Goal: Information Seeking & Learning: Compare options

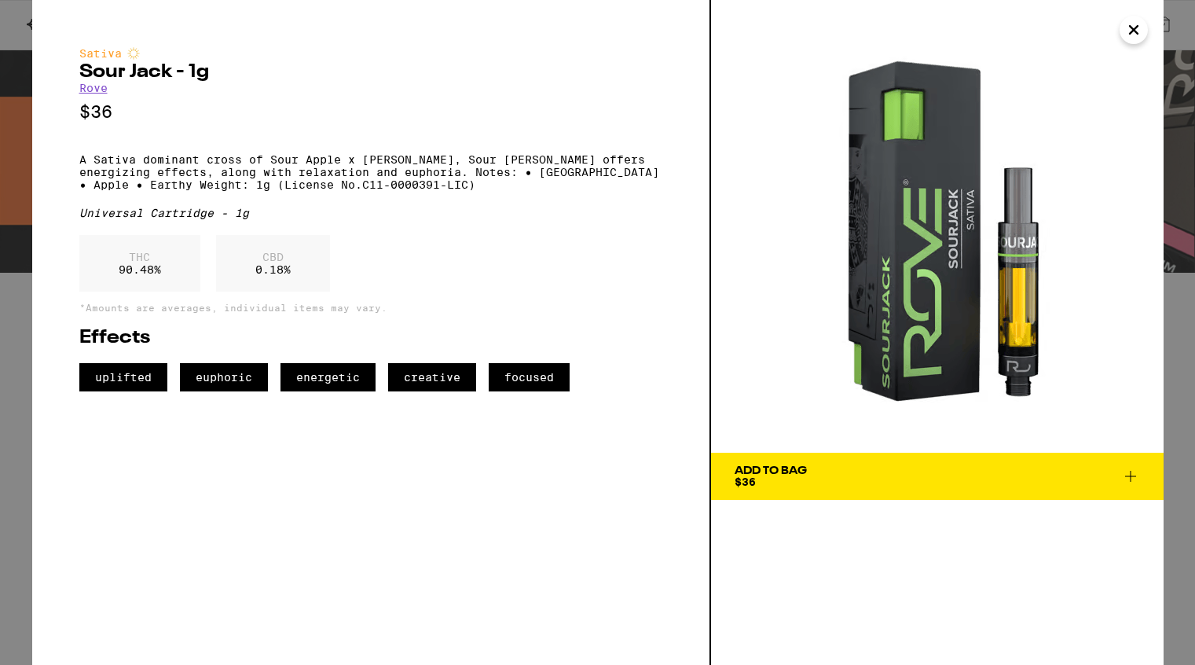
click at [1133, 29] on icon "Close" at bounding box center [1134, 30] width 8 height 8
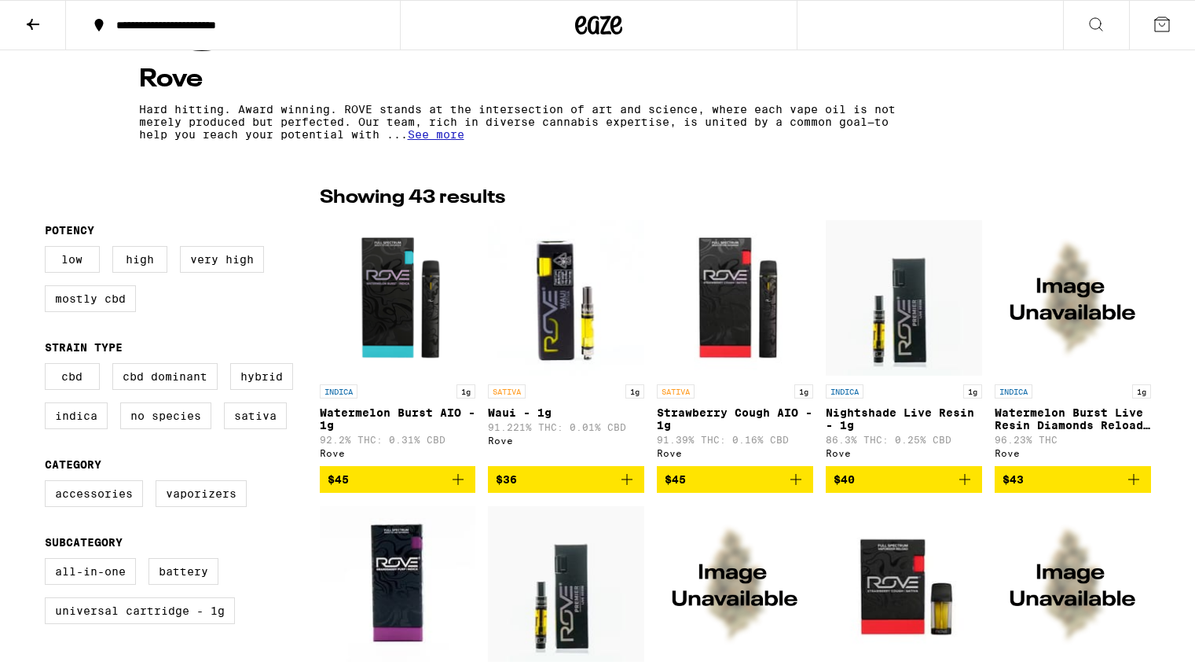
scroll to position [296, 0]
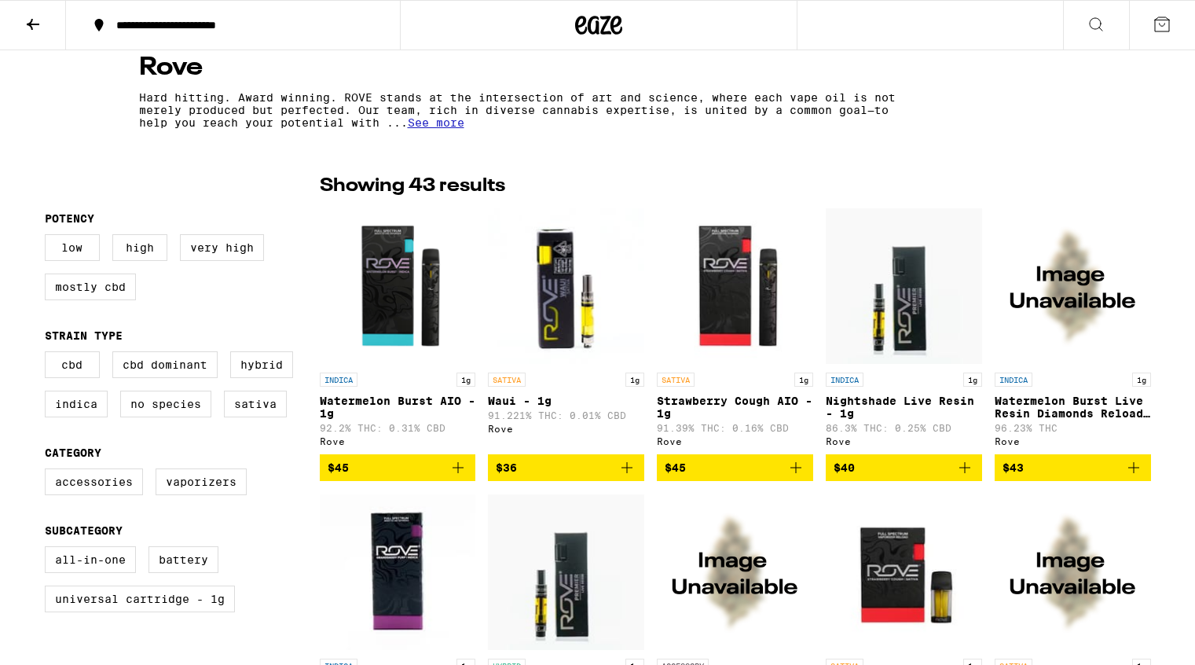
click at [387, 312] on img "Open page for Watermelon Burst AIO - 1g from Rove" at bounding box center [398, 285] width 156 height 157
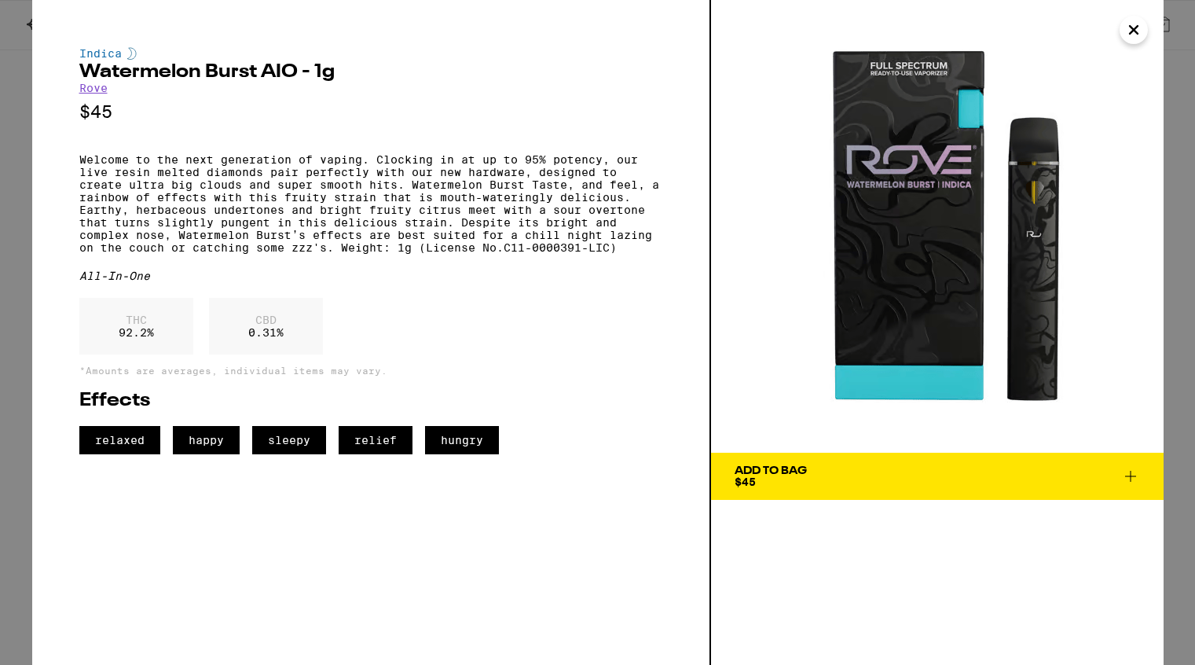
click at [1134, 32] on icon "Close" at bounding box center [1133, 30] width 19 height 24
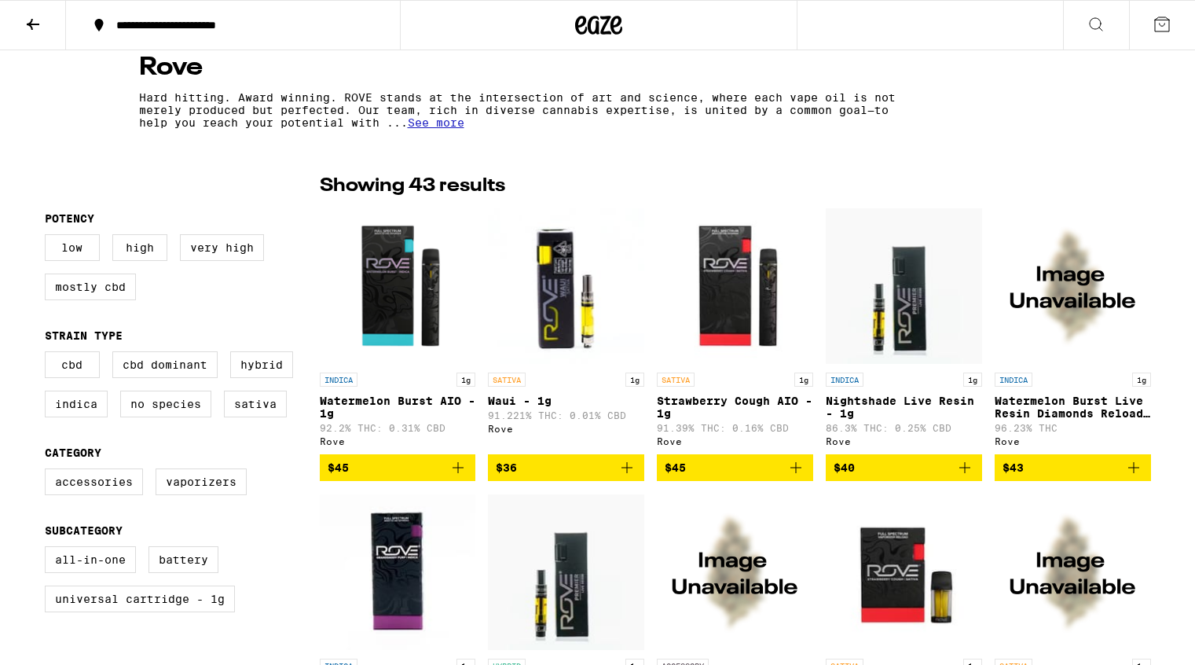
click at [1069, 337] on img "Open page for Watermelon Burst Live Resin Diamonds Reload Pod - 1g from Rove" at bounding box center [1073, 285] width 156 height 157
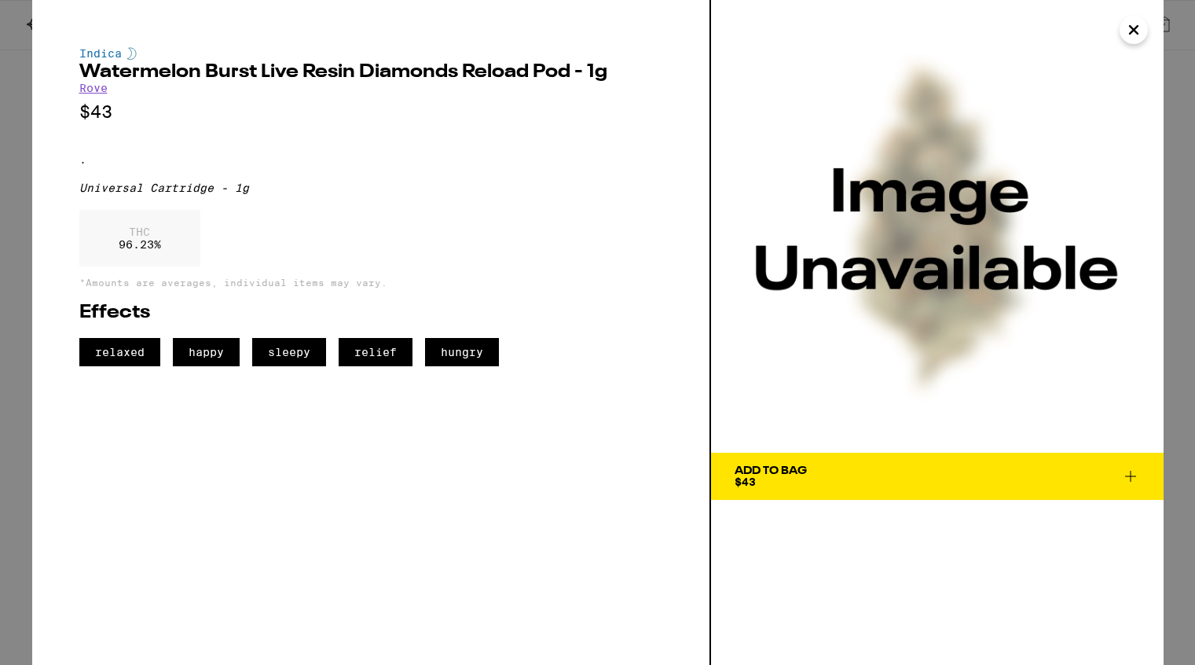
click at [1131, 35] on icon "Close" at bounding box center [1133, 30] width 19 height 24
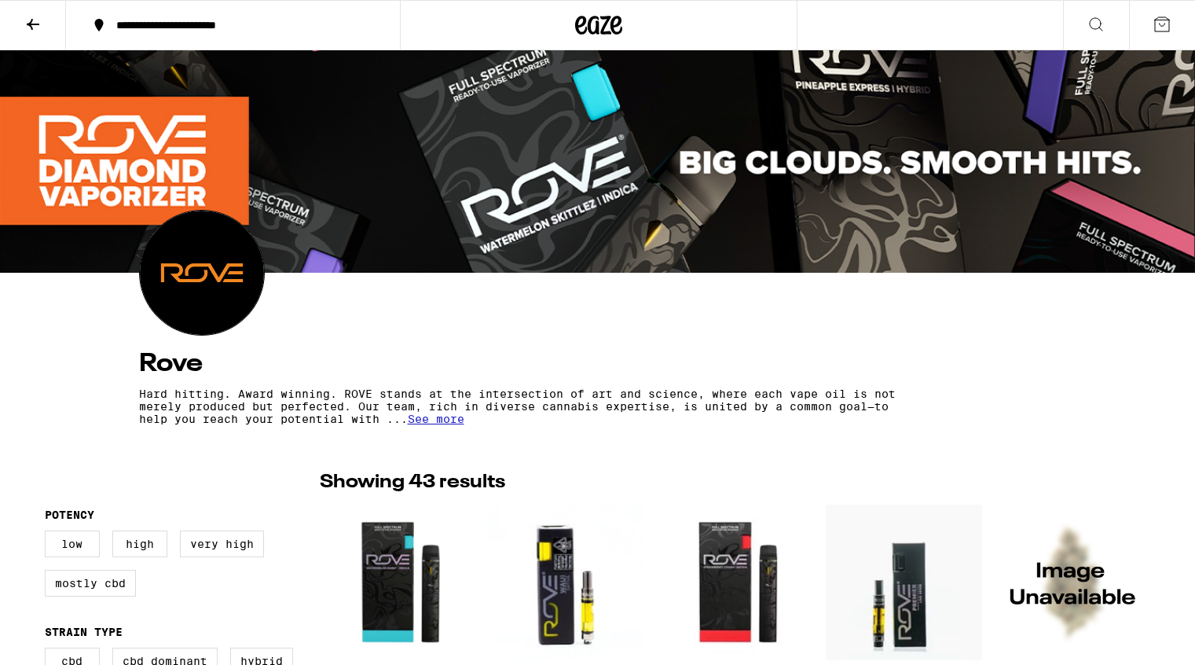
click at [1013, 325] on section "Rove Hard hitting. Award winning. ROVE stands at the intersection of art and sc…" at bounding box center [597, 320] width 943 height 220
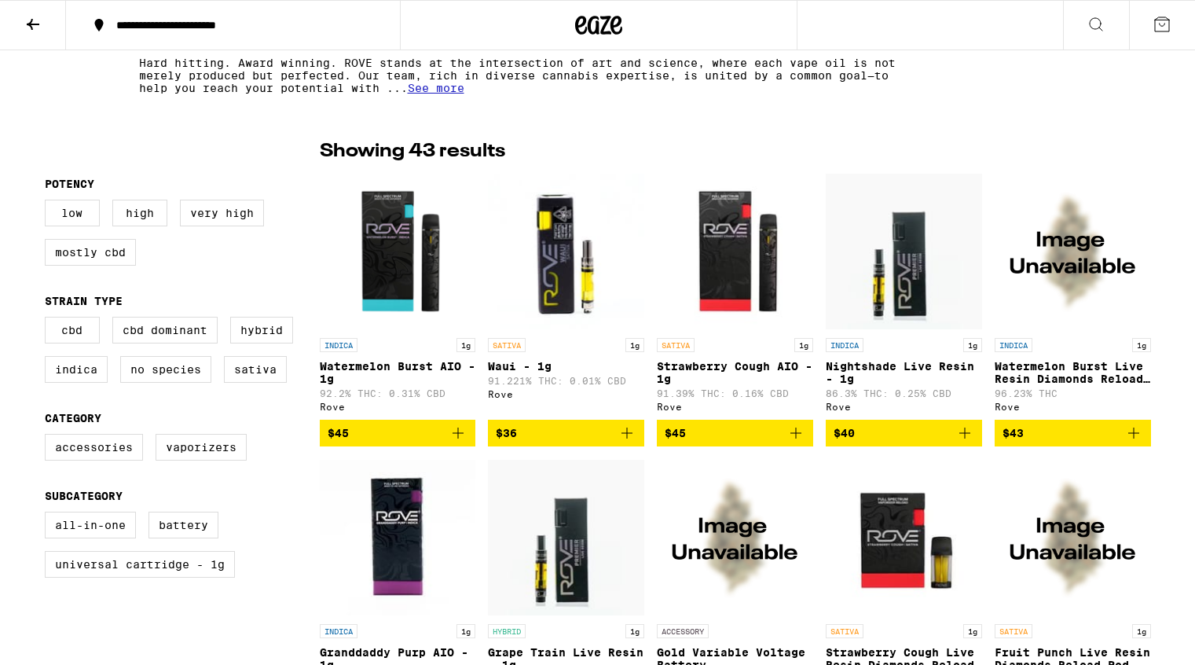
scroll to position [332, 0]
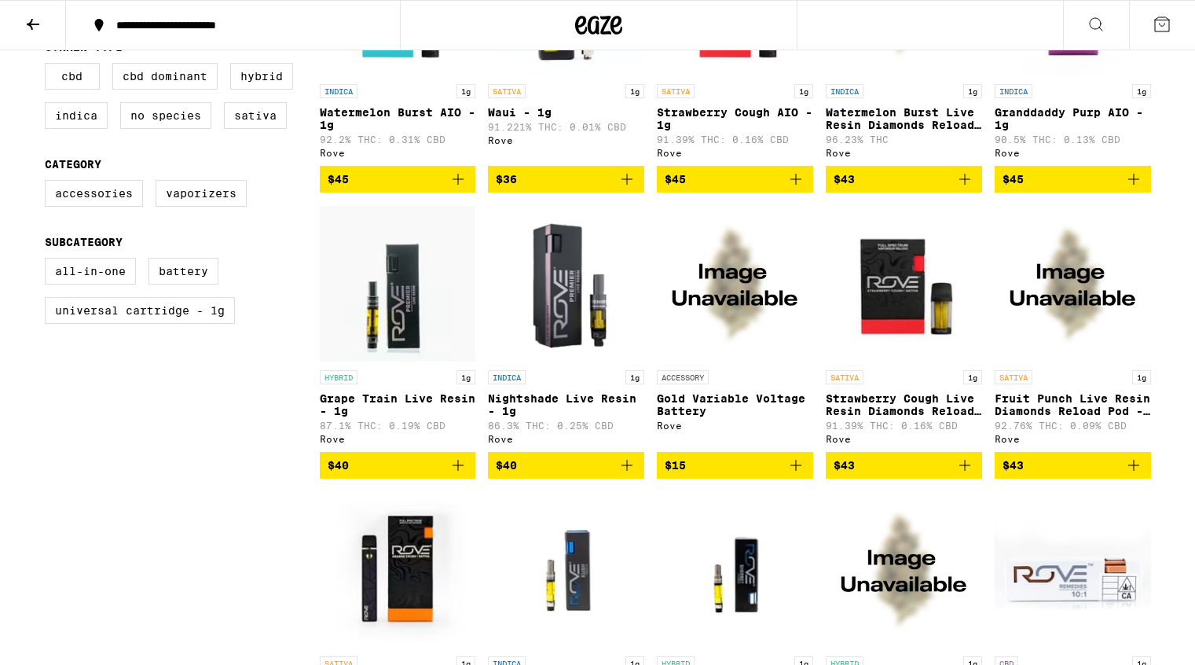
scroll to position [588, 0]
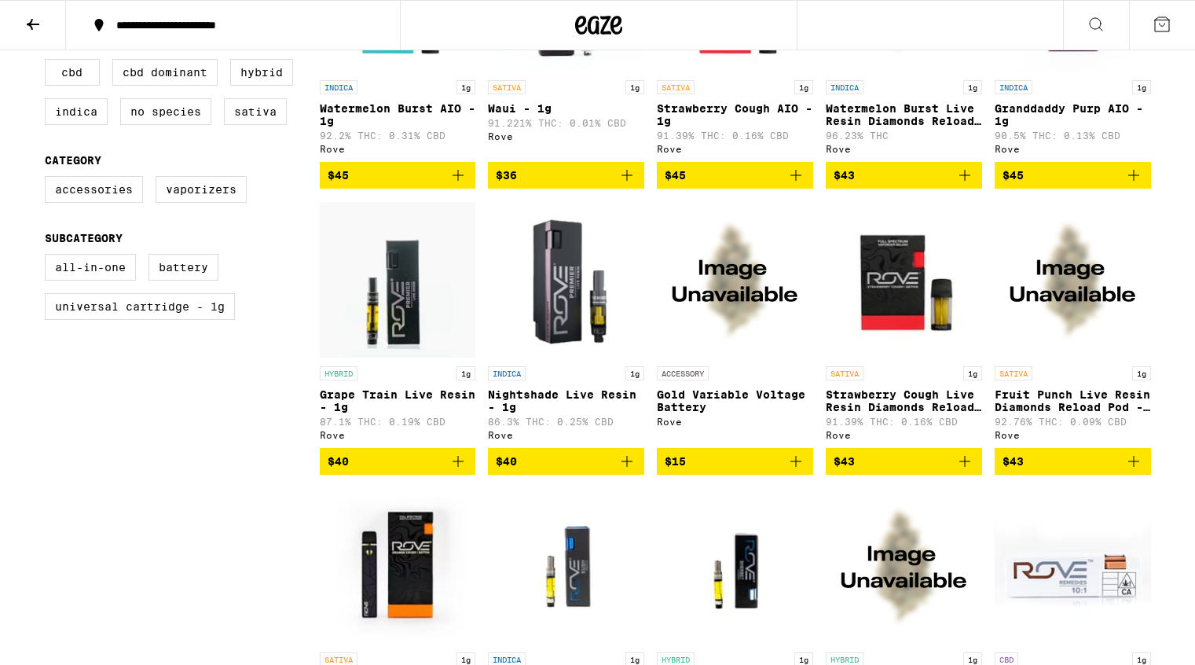
click at [406, 312] on img "Open page for Grape Train Live Resin - 1g from Rove" at bounding box center [398, 279] width 156 height 157
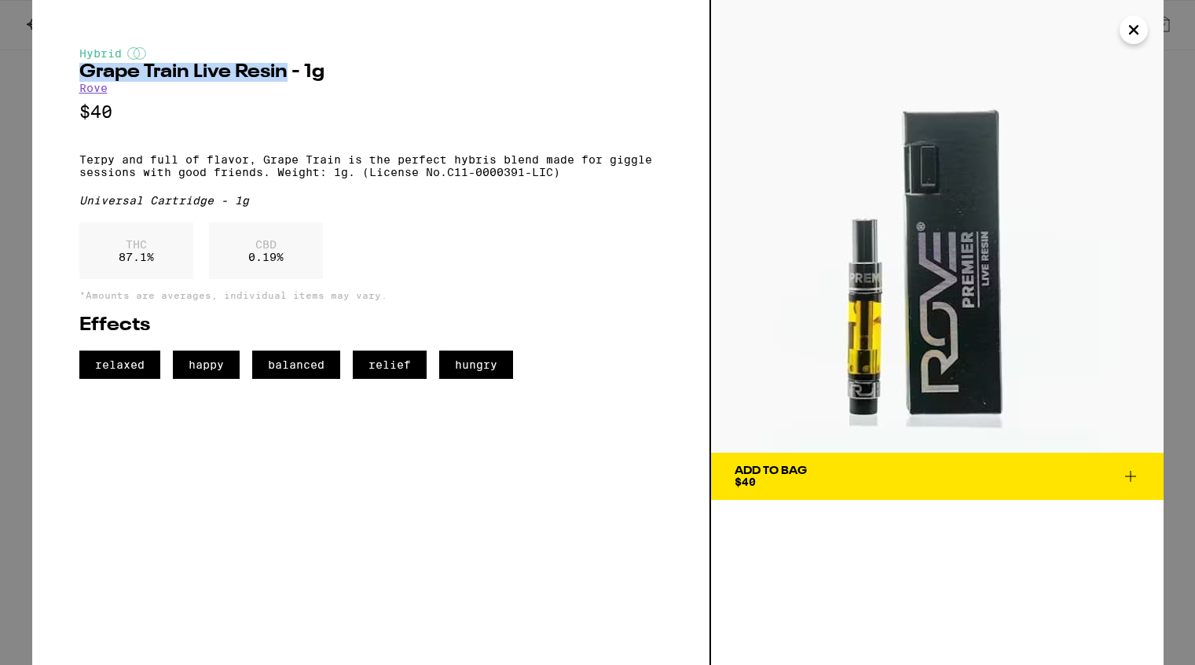
drag, startPoint x: 80, startPoint y: 71, endPoint x: 283, endPoint y: 79, distance: 202.9
click at [283, 79] on h2 "Grape Train Live Resin - 1g" at bounding box center [370, 72] width 583 height 19
copy h2 "Grape Train Live Resin"
click at [635, 110] on p "$40" at bounding box center [370, 112] width 583 height 20
click at [1131, 32] on icon "Close" at bounding box center [1134, 30] width 8 height 8
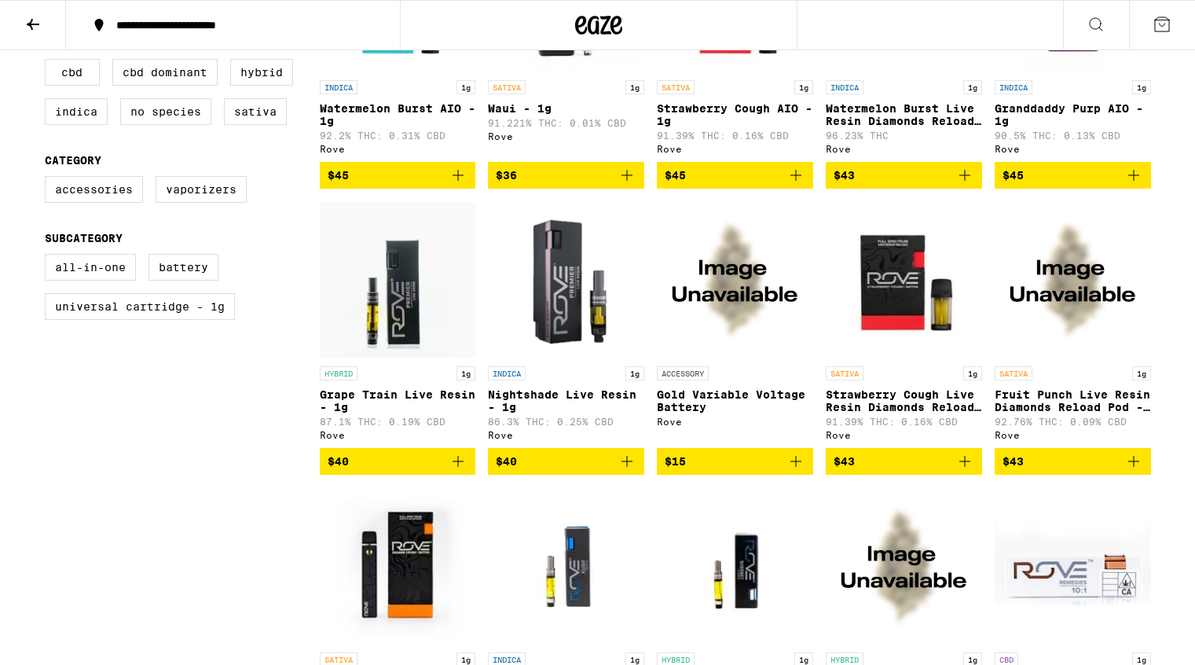
click at [537, 332] on img "Open page for Nightshade Live Resin - 1g from Rove" at bounding box center [566, 279] width 156 height 157
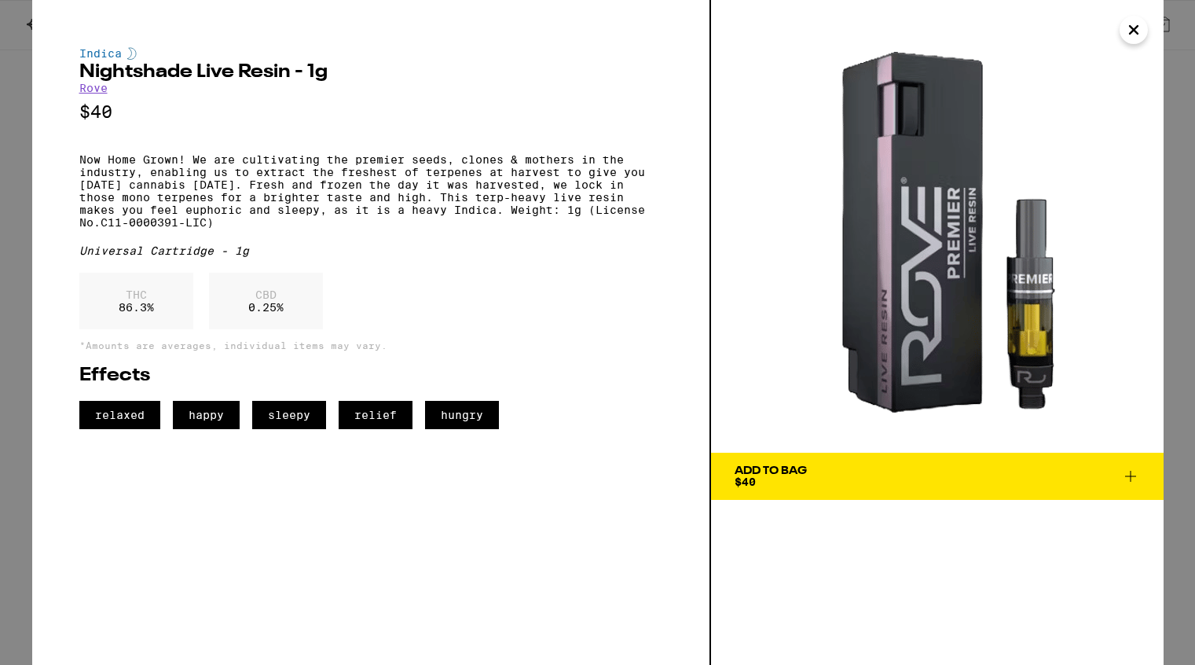
click at [1134, 27] on icon "Close" at bounding box center [1134, 30] width 8 height 8
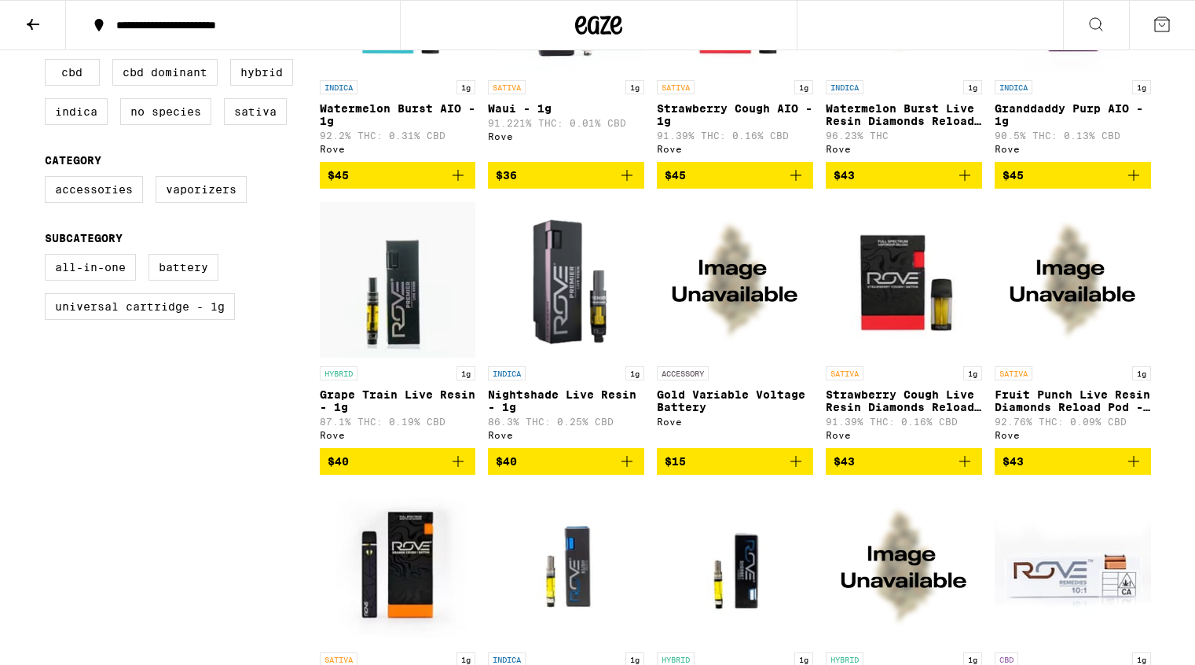
click at [398, 319] on img "Open page for Grape Train Live Resin - 1g from Rove" at bounding box center [398, 279] width 156 height 157
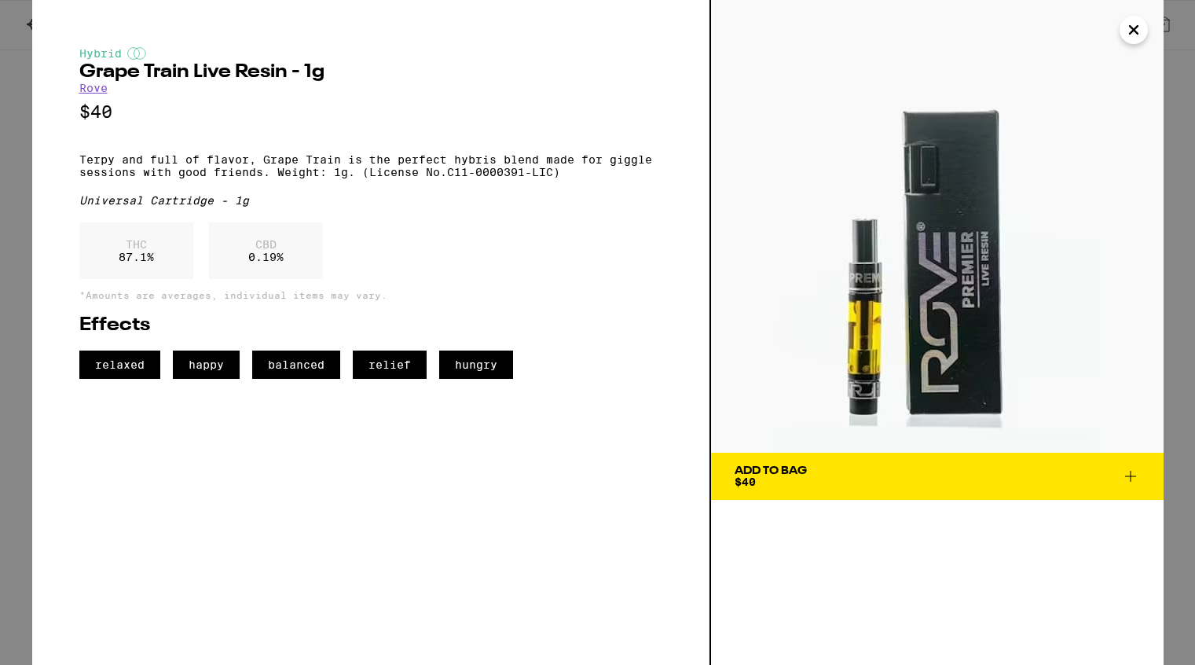
click at [1130, 28] on icon "Close" at bounding box center [1133, 30] width 19 height 24
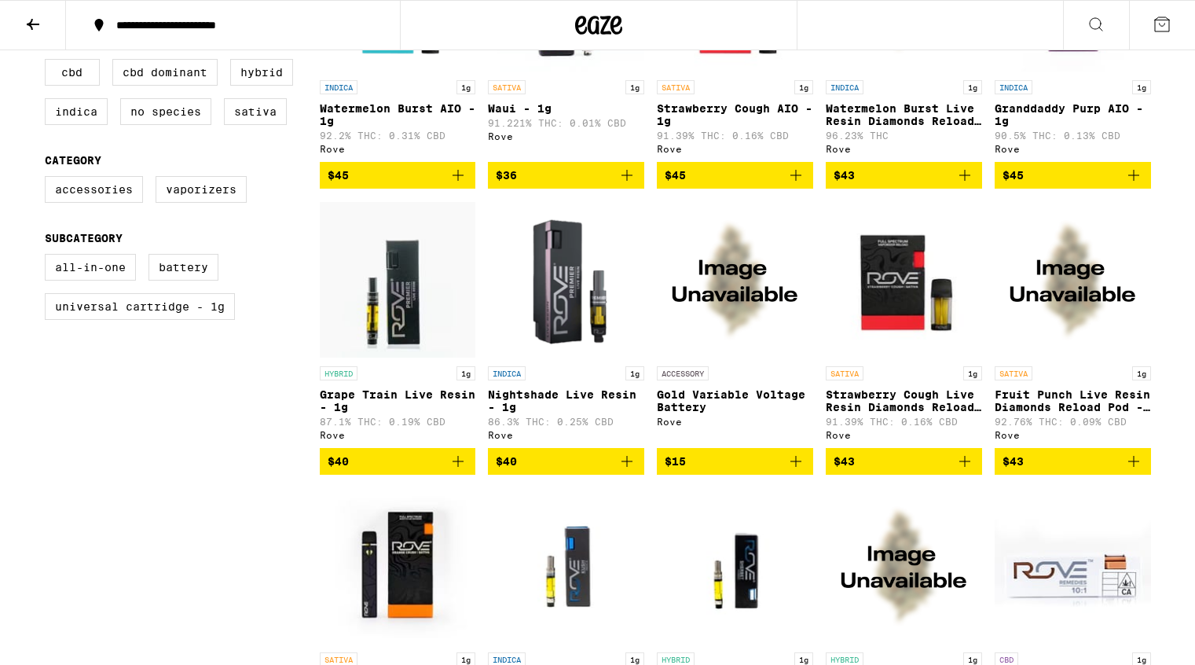
click at [565, 328] on img "Open page for Nightshade Live Resin - 1g from Rove" at bounding box center [566, 279] width 156 height 157
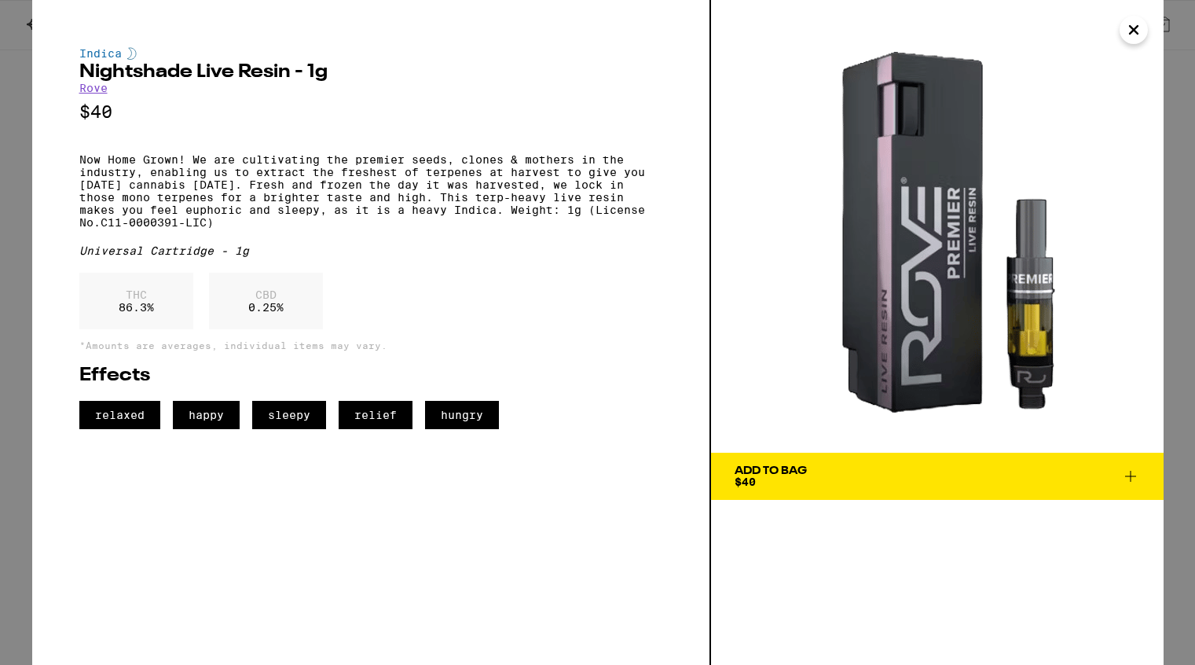
click at [1135, 31] on icon "Close" at bounding box center [1134, 30] width 8 height 8
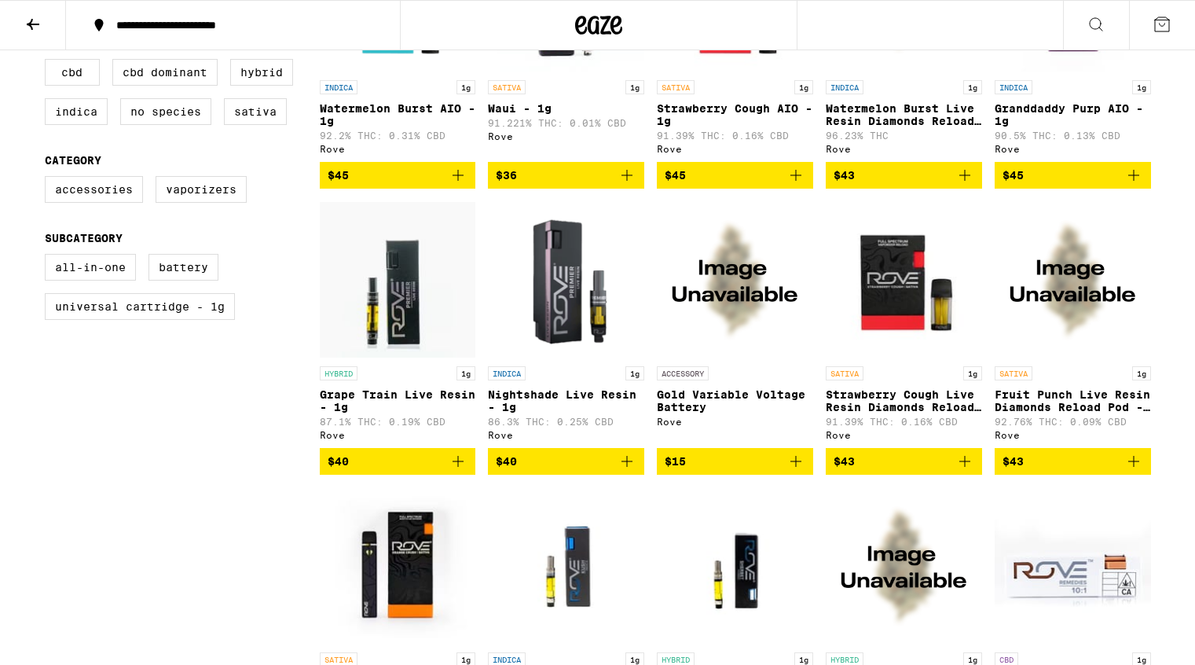
click at [445, 317] on img "Open page for Grape Train Live Resin - 1g from Rove" at bounding box center [398, 279] width 156 height 157
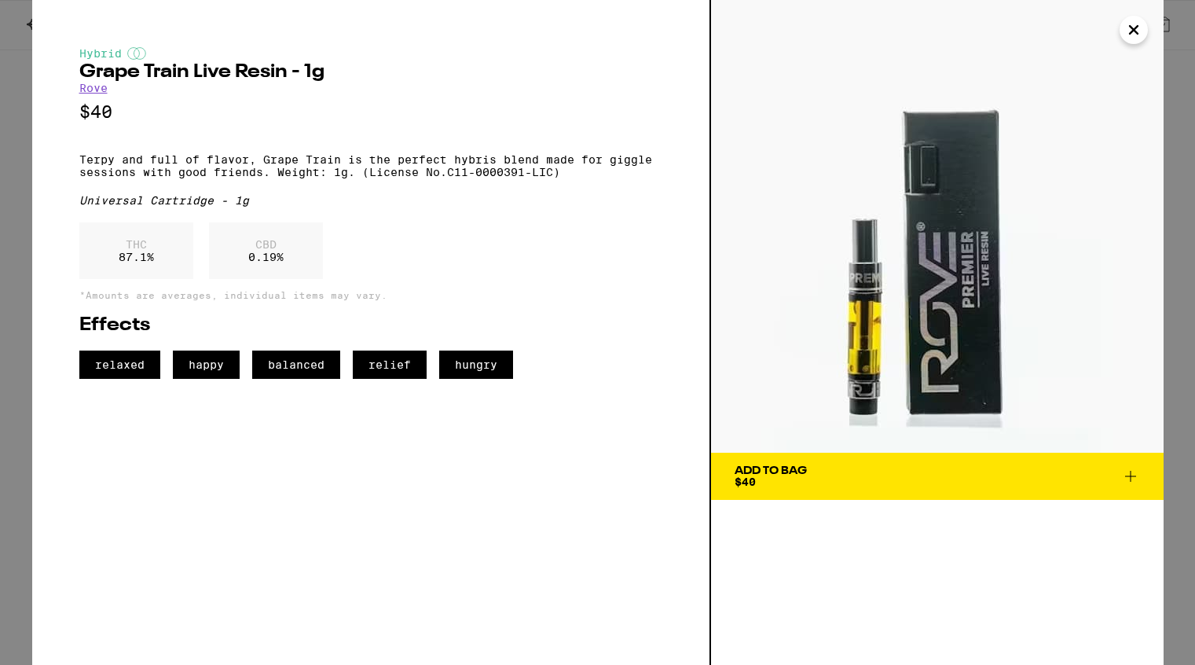
click at [81, 166] on p "Terpy and full of flavor, Grape Train is the perfect hybris blend made for gigg…" at bounding box center [370, 165] width 583 height 25
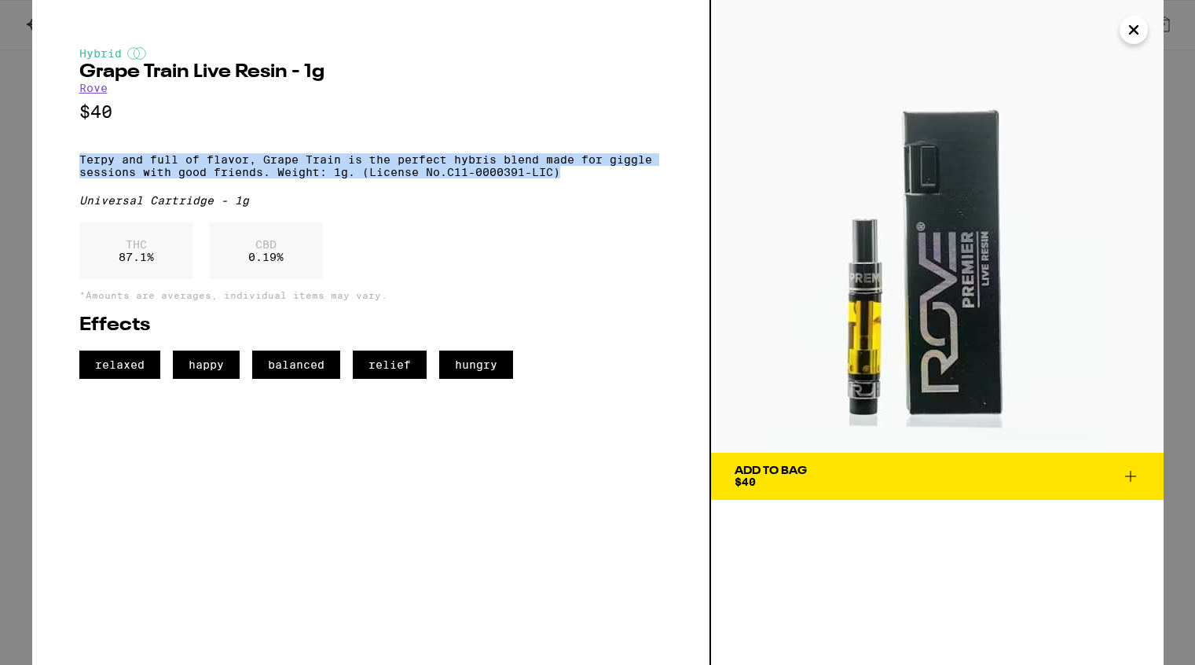
click at [570, 178] on p "Terpy and full of flavor, Grape Train is the perfect hybris blend made for gigg…" at bounding box center [370, 165] width 583 height 25
copy p "Terpy and full of flavor, Grape Train is the perfect hybris blend made for gigg…"
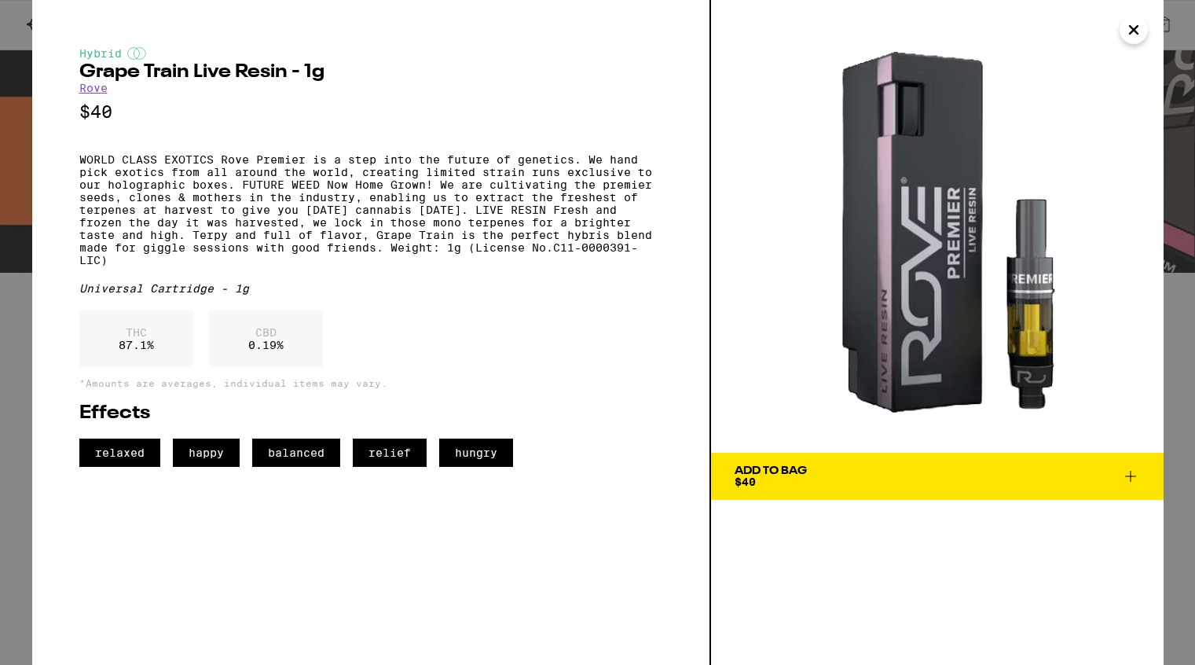
click at [1131, 31] on icon "Close" at bounding box center [1134, 30] width 8 height 8
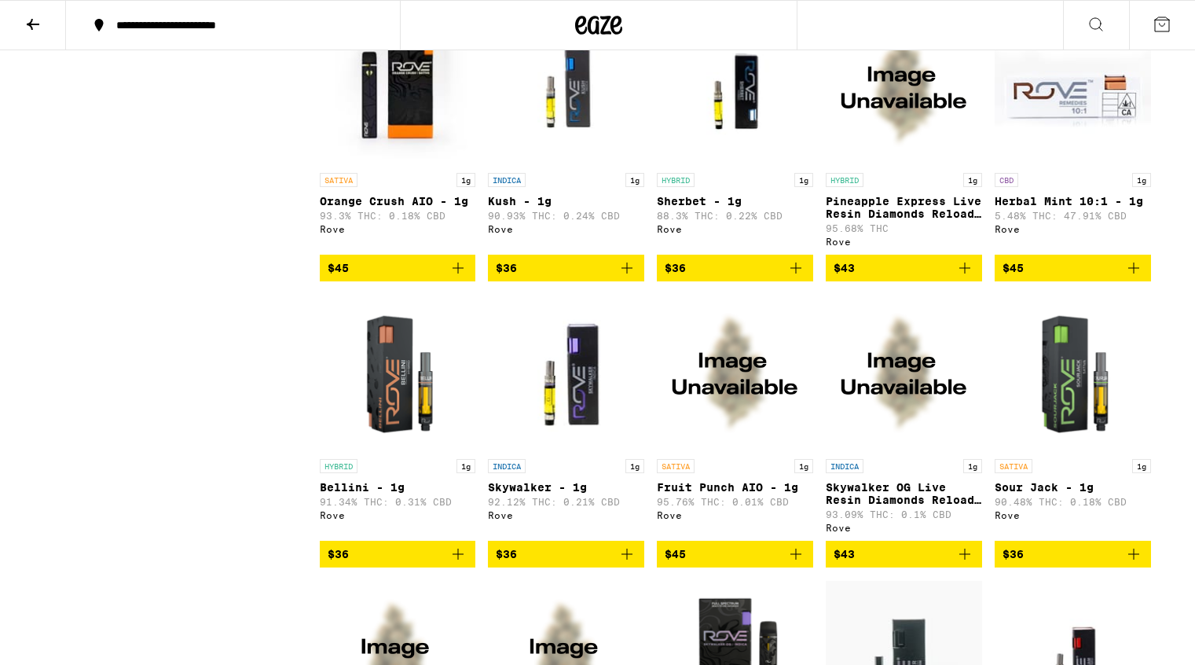
scroll to position [1069, 0]
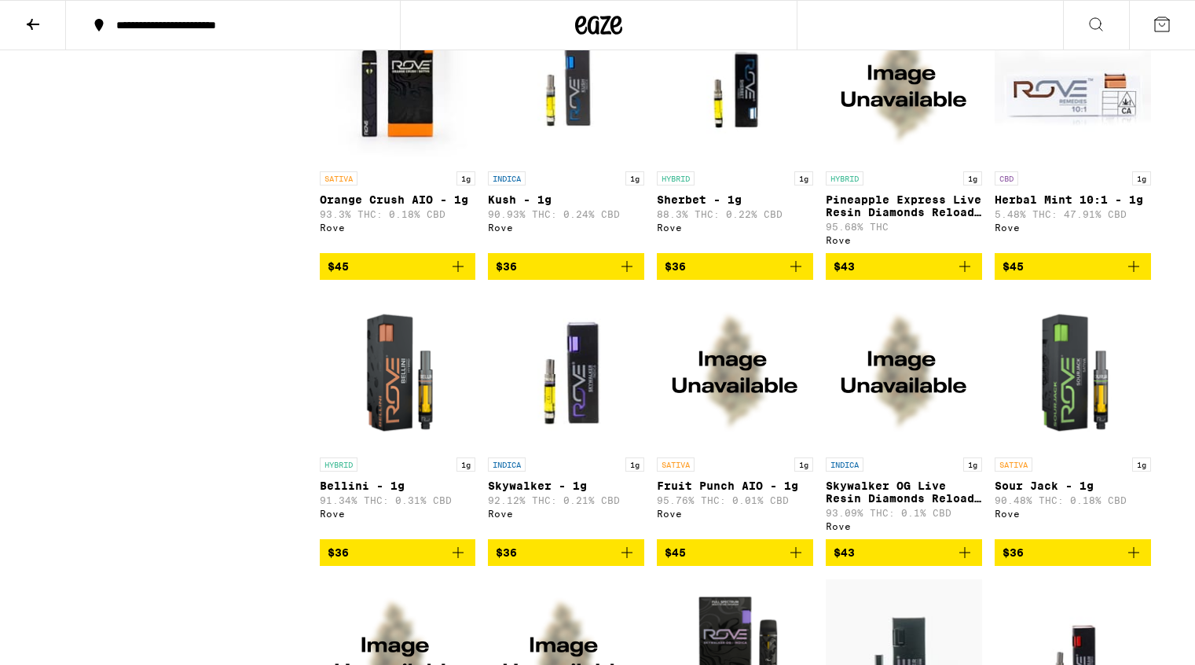
click at [387, 427] on img "Open page for Bellini - 1g from Rove" at bounding box center [398, 370] width 156 height 157
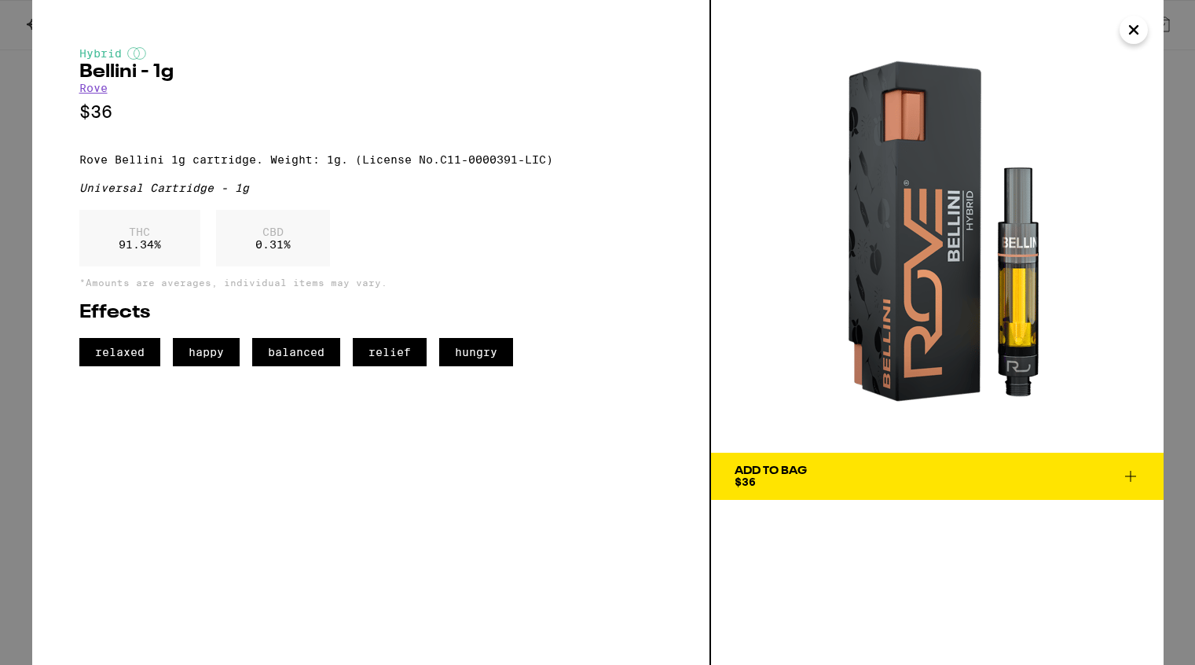
click at [1134, 30] on icon "Close" at bounding box center [1134, 30] width 8 height 8
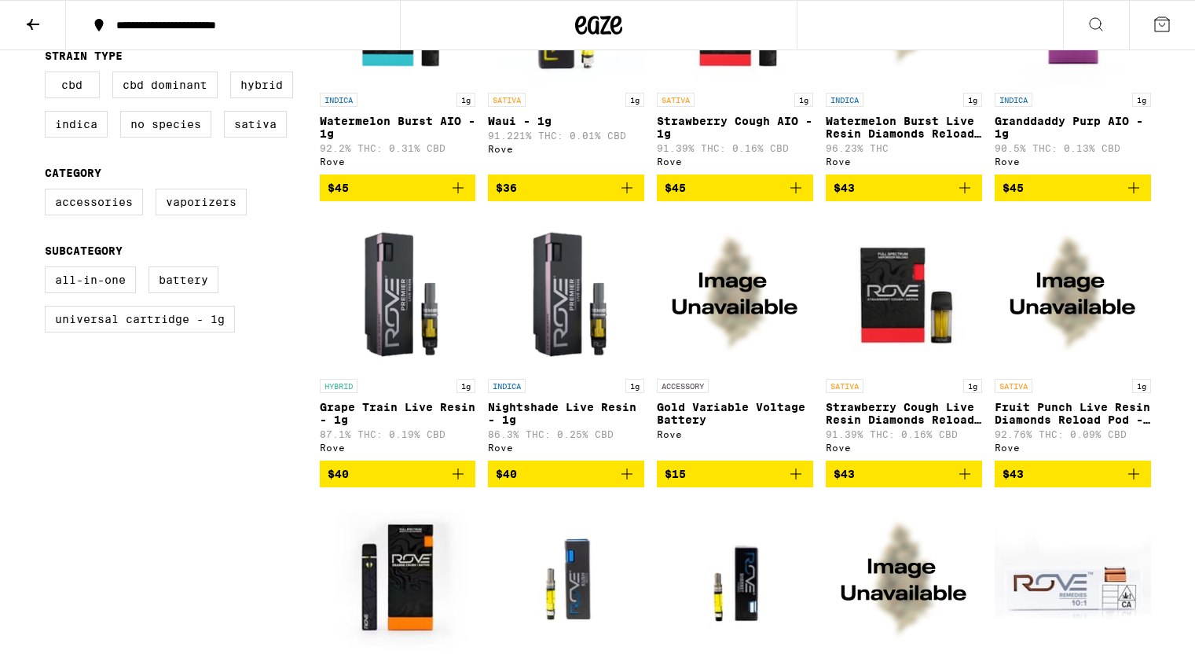
scroll to position [572, 0]
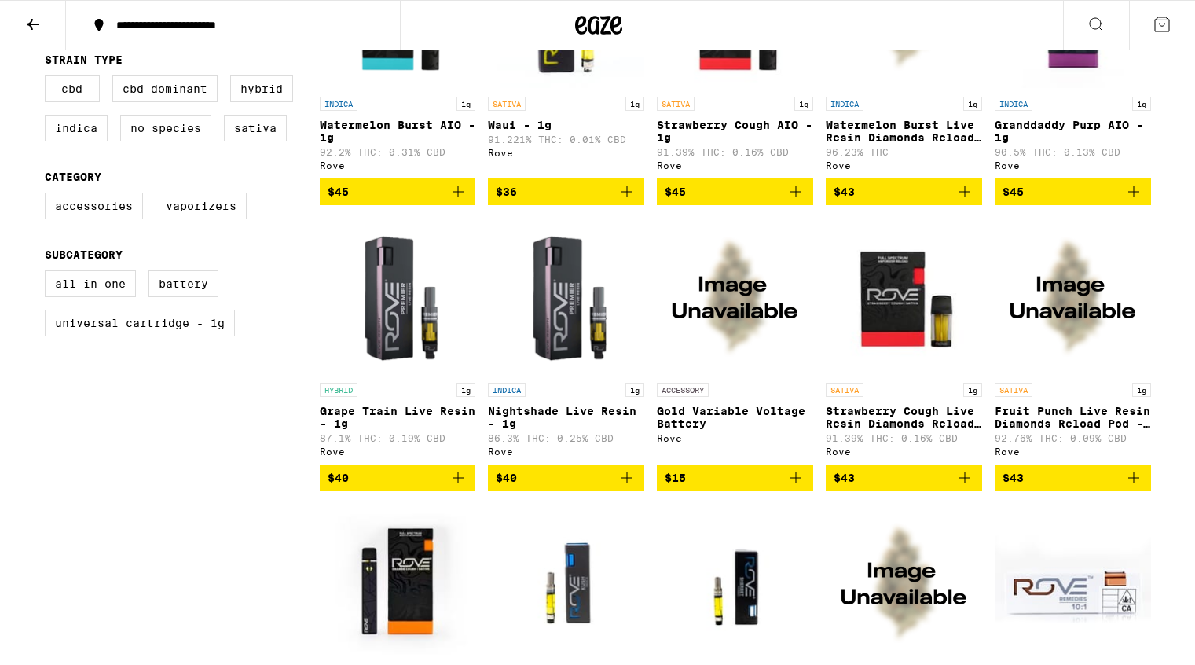
click at [412, 337] on img "Open page for Grape Train Live Resin - 1g from Rove" at bounding box center [398, 296] width 156 height 157
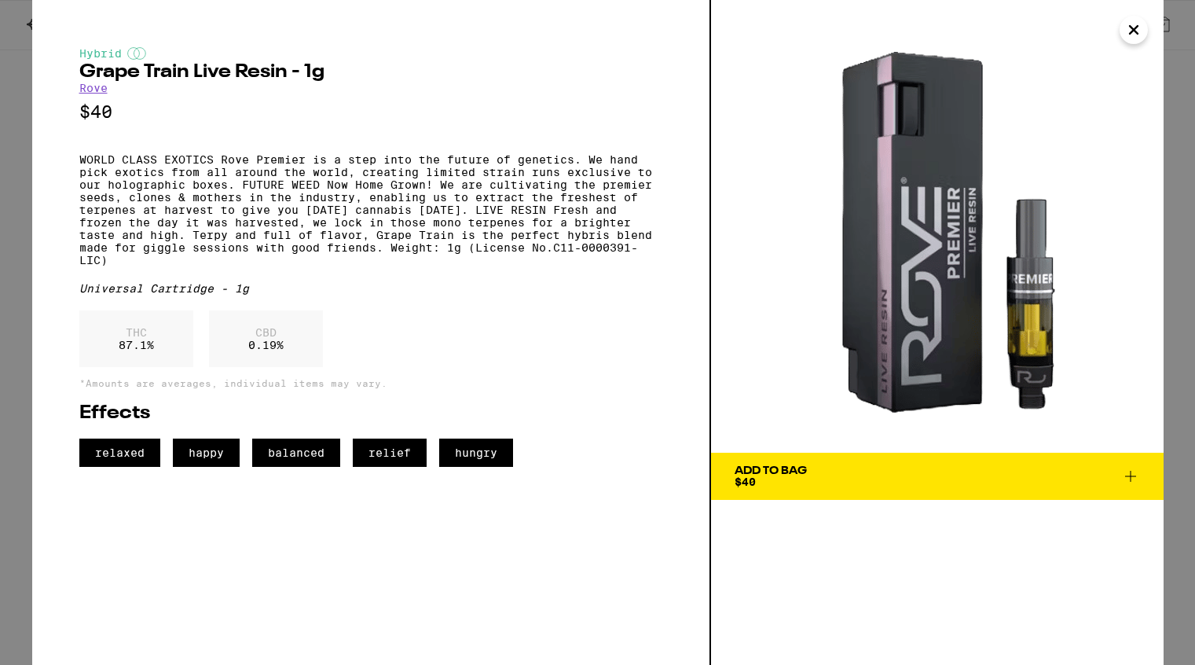
click at [1136, 31] on icon "Close" at bounding box center [1133, 30] width 19 height 24
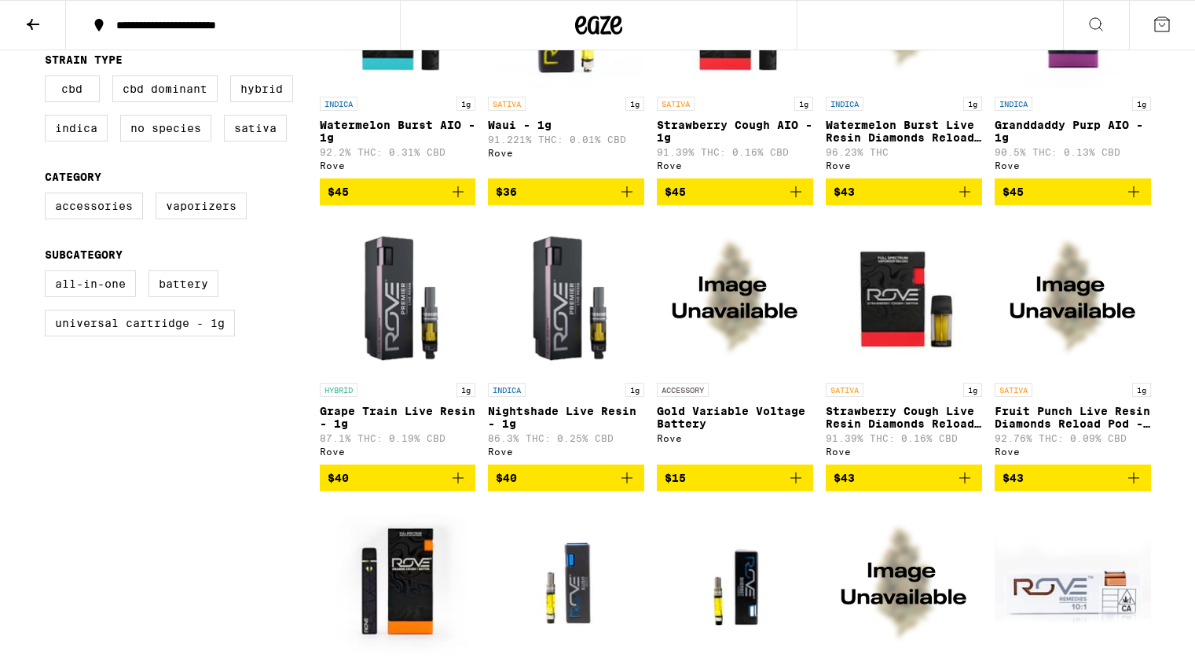
click at [542, 375] on img "Open page for Nightshade Live Resin - 1g from Rove" at bounding box center [566, 296] width 156 height 157
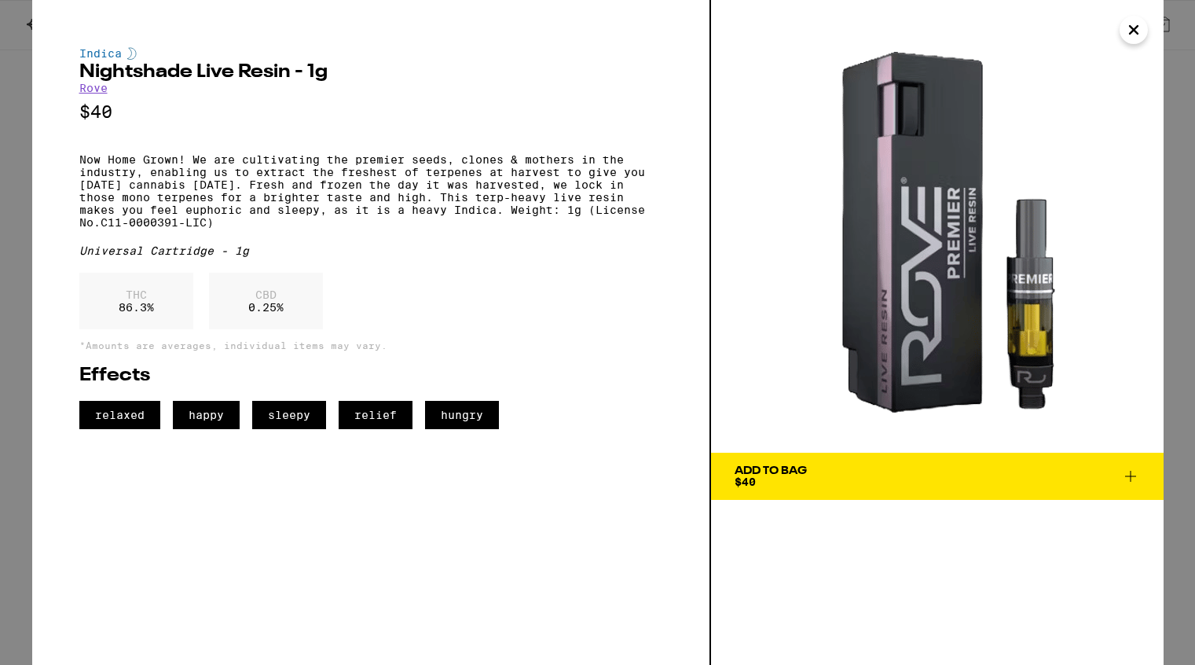
click at [1134, 29] on icon "Close" at bounding box center [1134, 30] width 8 height 8
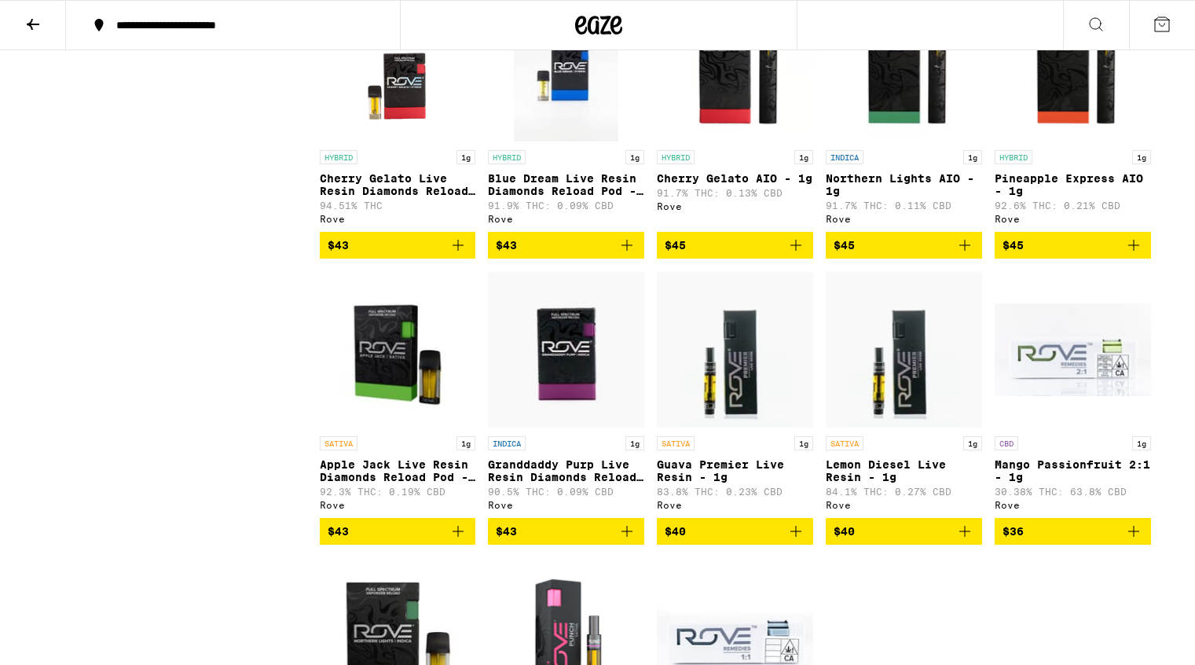
scroll to position [2238, 0]
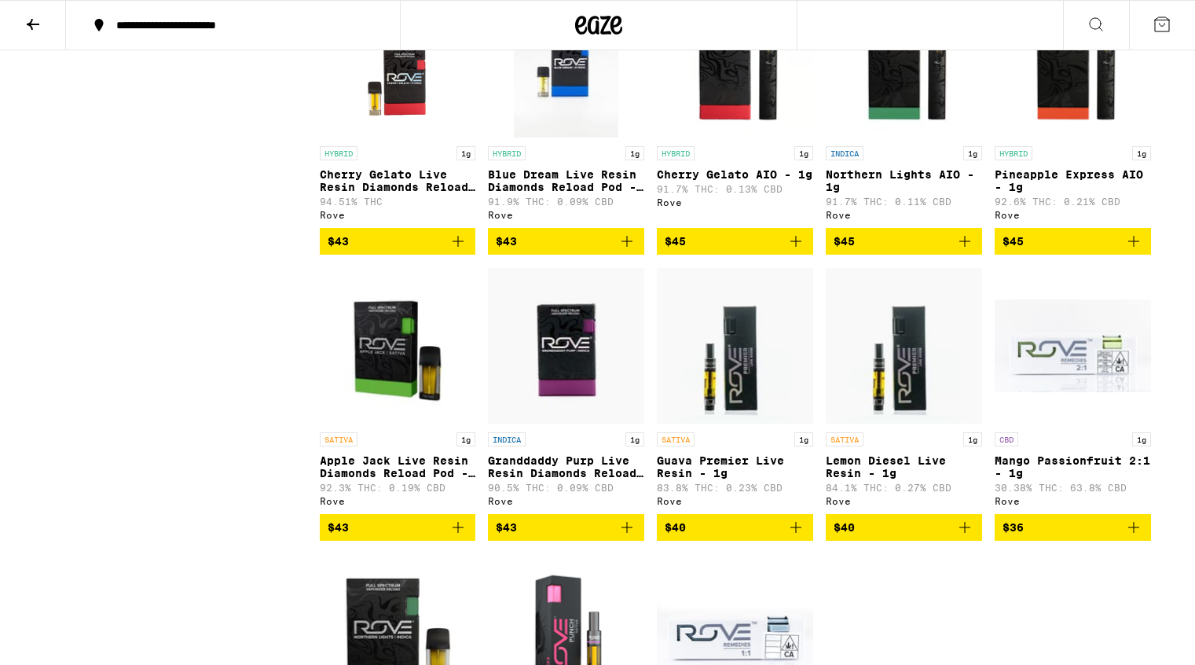
click at [427, 424] on img "Open page for Apple Jack Live Resin Diamonds Reload Pod - 1g from Rove" at bounding box center [398, 345] width 156 height 157
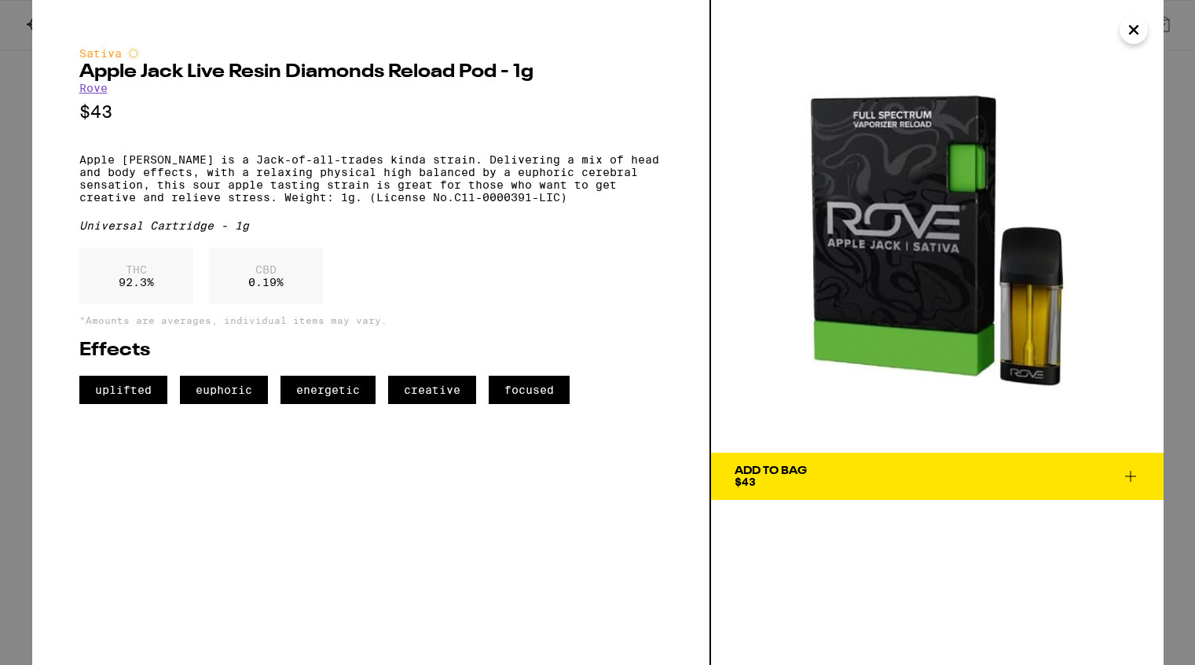
click at [82, 72] on h2 "Apple Jack Live Resin Diamonds Reload Pod - 1g" at bounding box center [370, 72] width 583 height 19
click at [194, 203] on p "Apple Jack is a Jack-of-all-trades kinda strain. Delivering a mix of head and b…" at bounding box center [370, 178] width 583 height 50
click at [489, 203] on p "Apple Jack is a Jack-of-all-trades kinda strain. Delivering a mix of head and b…" at bounding box center [370, 178] width 583 height 50
copy p "Weight: 1g. (License No.C11-0000391-LIC)"
click at [1133, 36] on icon "Close" at bounding box center [1133, 30] width 19 height 24
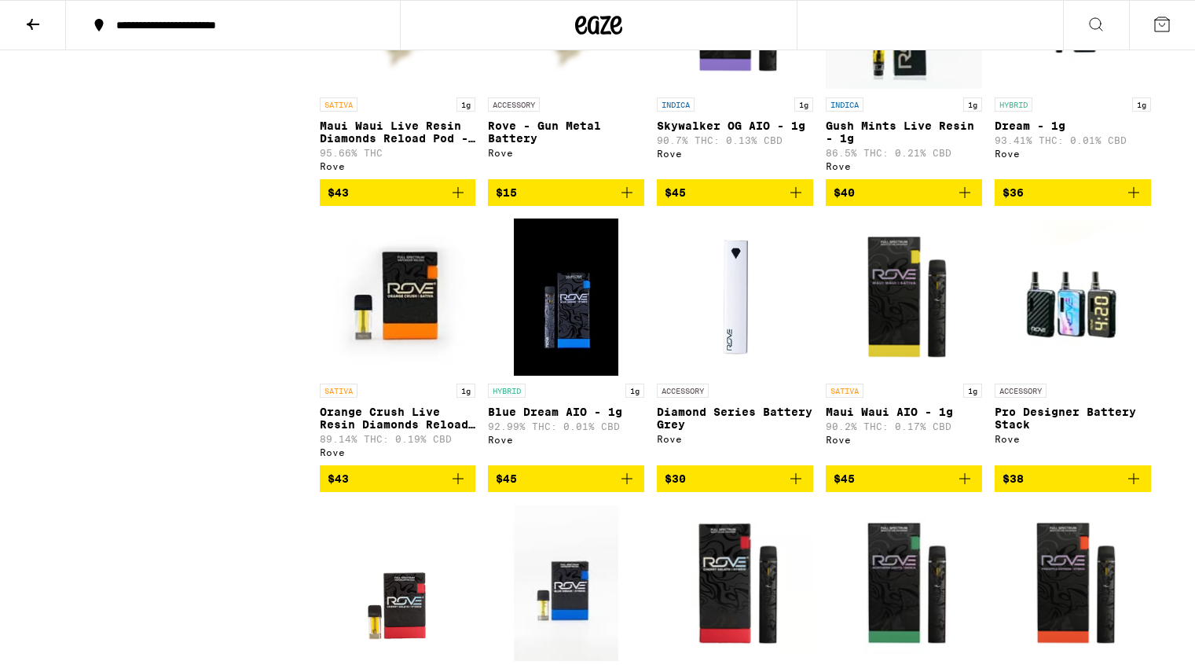
scroll to position [1717, 0]
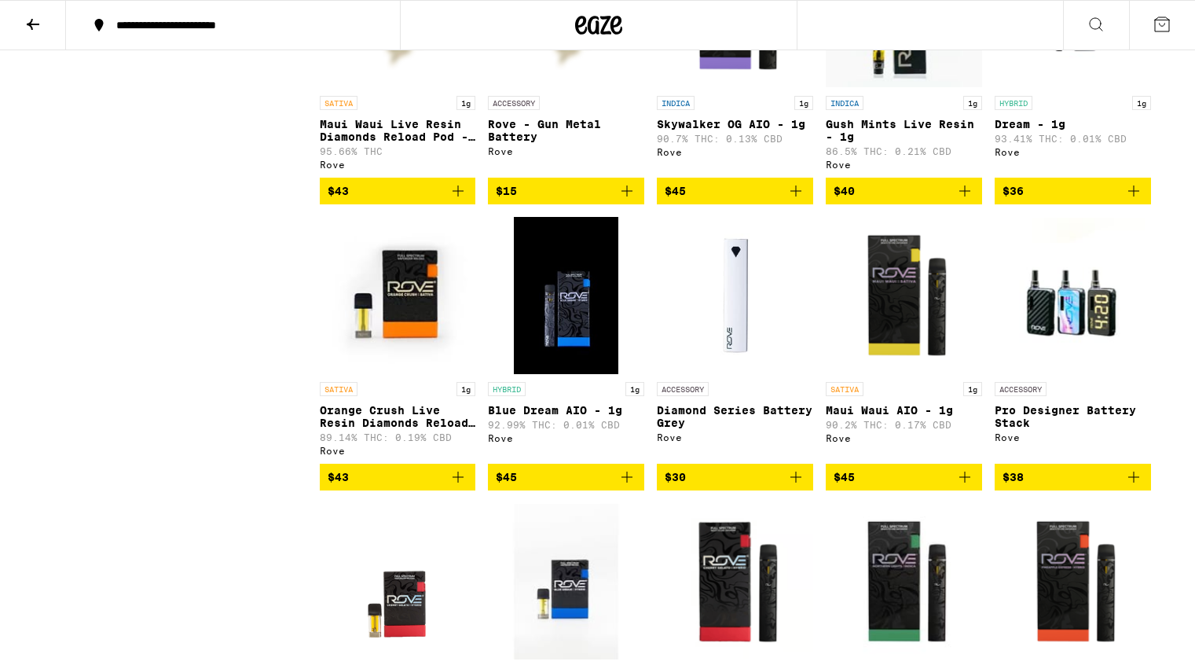
click at [571, 364] on img "Open page for Blue Dream AIO - 1g from Rove" at bounding box center [566, 295] width 104 height 157
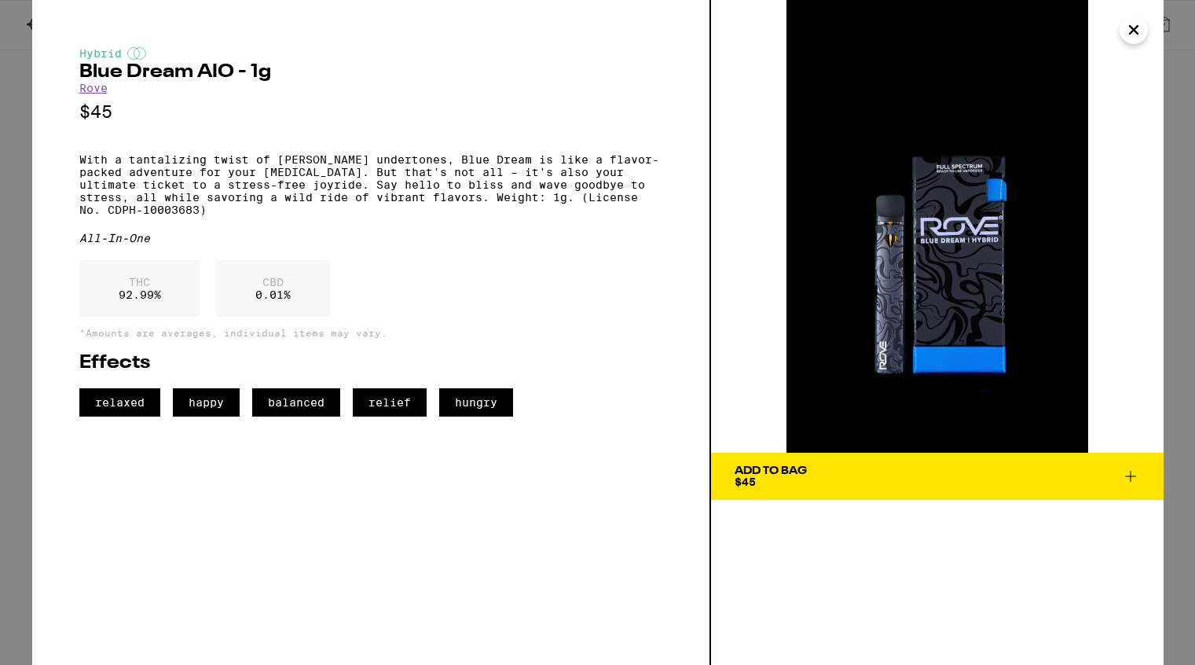
click at [79, 72] on h2 "Blue Dream AIO - 1g" at bounding box center [370, 72] width 583 height 19
click at [229, 77] on h2 "Blue Dream AIO - 1g" at bounding box center [370, 72] width 583 height 19
copy h2 "Blue Dream AIO"
click at [418, 83] on div "Hybrid Blue Dream AIO - 1g Rove $45 With a tantalizing twist of berry undertone…" at bounding box center [370, 231] width 583 height 369
click at [79, 167] on p "With a tantalizing twist of berry undertones, Blue Dream is like a flavor-packe…" at bounding box center [370, 184] width 583 height 63
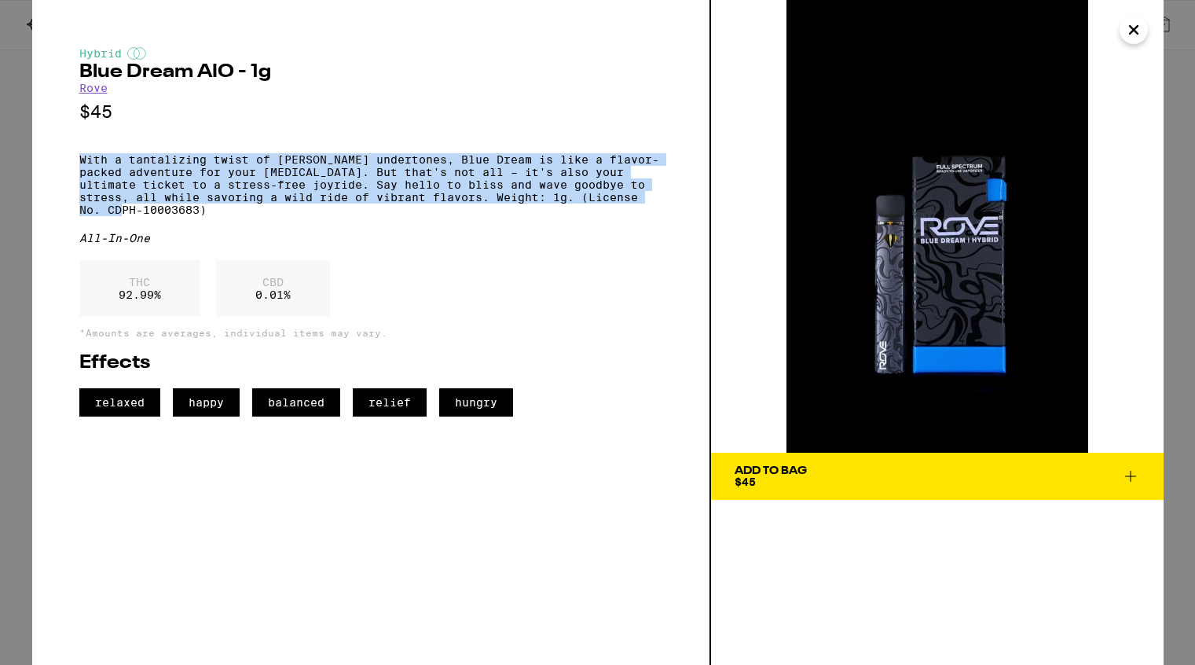
click at [651, 209] on p "With a tantalizing twist of berry undertones, Blue Dream is like a flavor-packe…" at bounding box center [370, 184] width 583 height 63
copy p "With a tantalizing twist of berry undertones, Blue Dream is like a flavor-packe…"
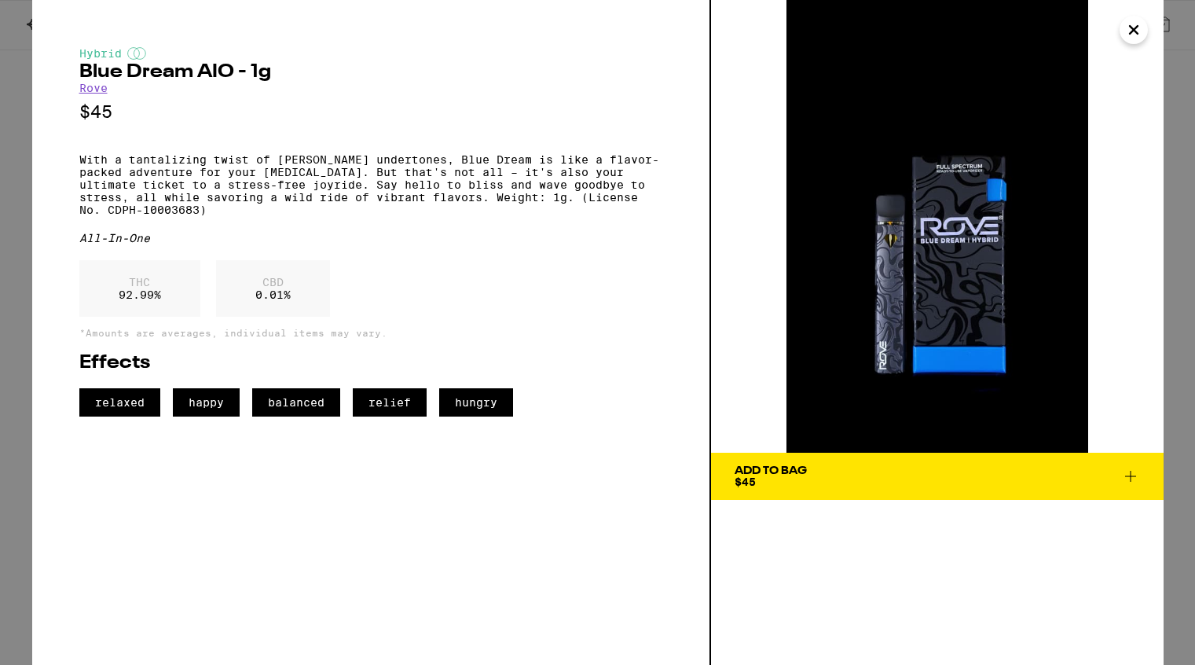
click at [572, 318] on div "THC 92.99 % CBD 0.01 %" at bounding box center [370, 292] width 583 height 64
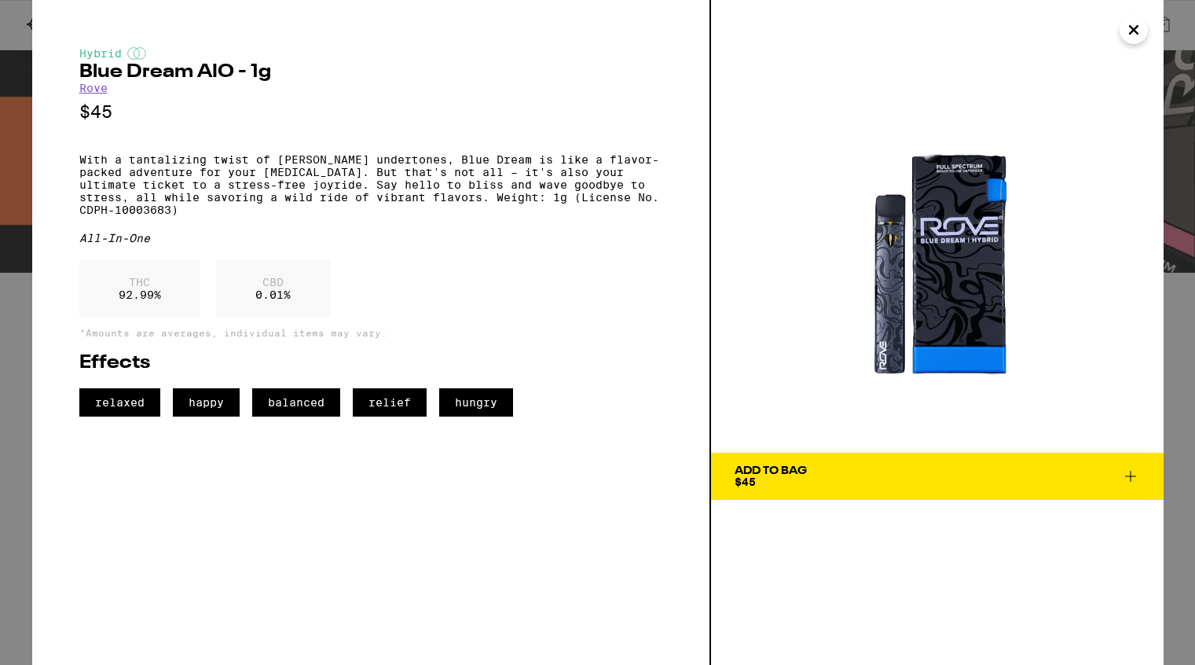
click at [1132, 30] on icon "Close" at bounding box center [1134, 30] width 8 height 8
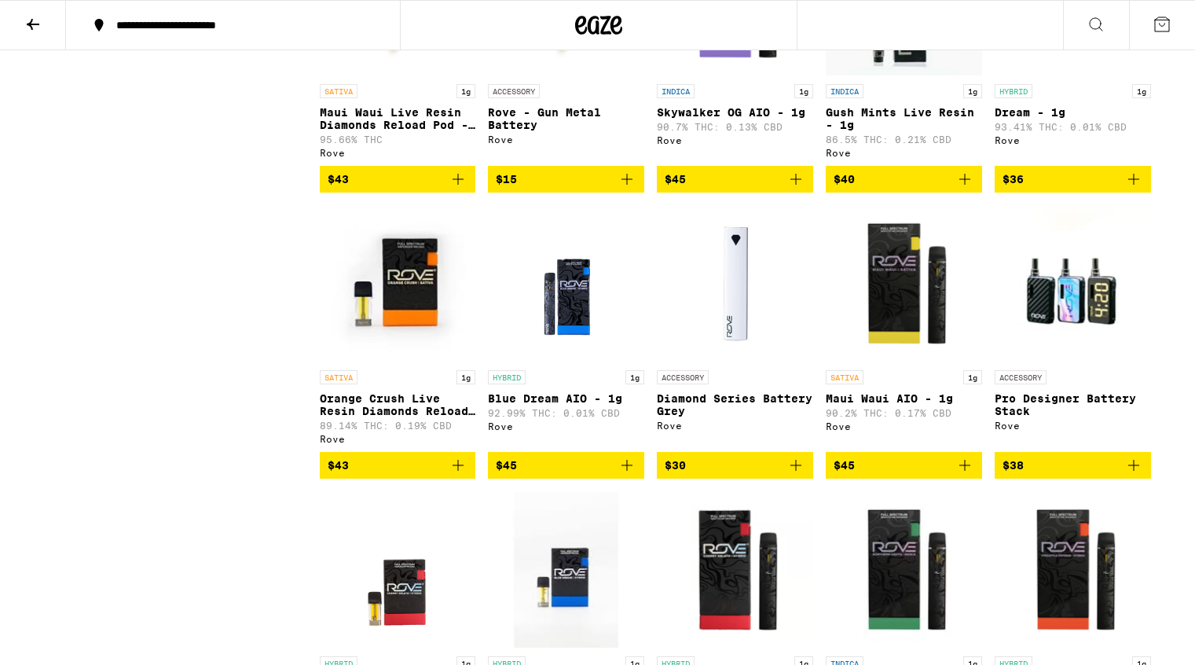
scroll to position [1733, 0]
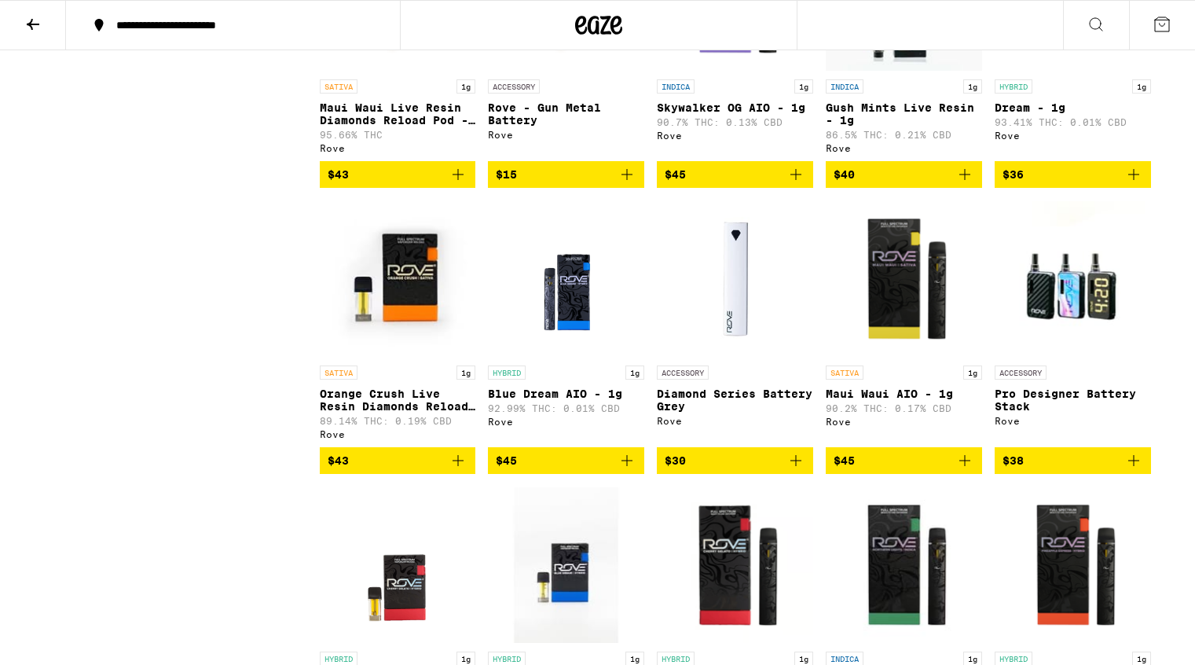
click at [573, 350] on img "Open page for Blue Dream AIO - 1g from Rove" at bounding box center [566, 278] width 104 height 157
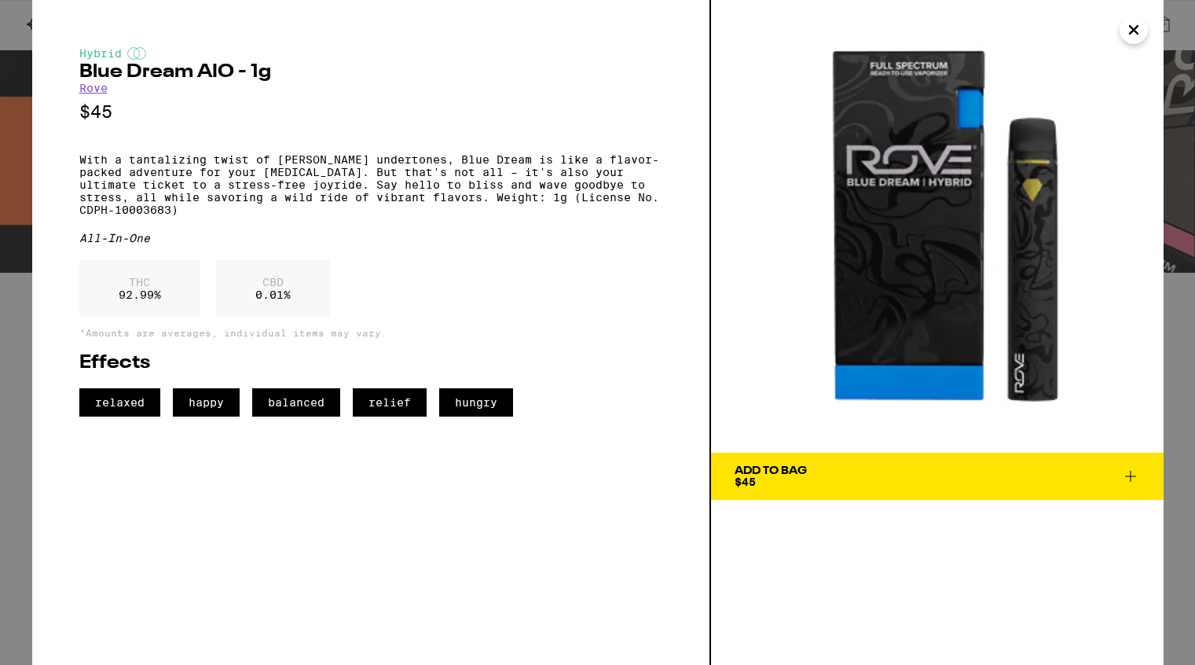
click at [1136, 29] on icon "Close" at bounding box center [1133, 30] width 19 height 24
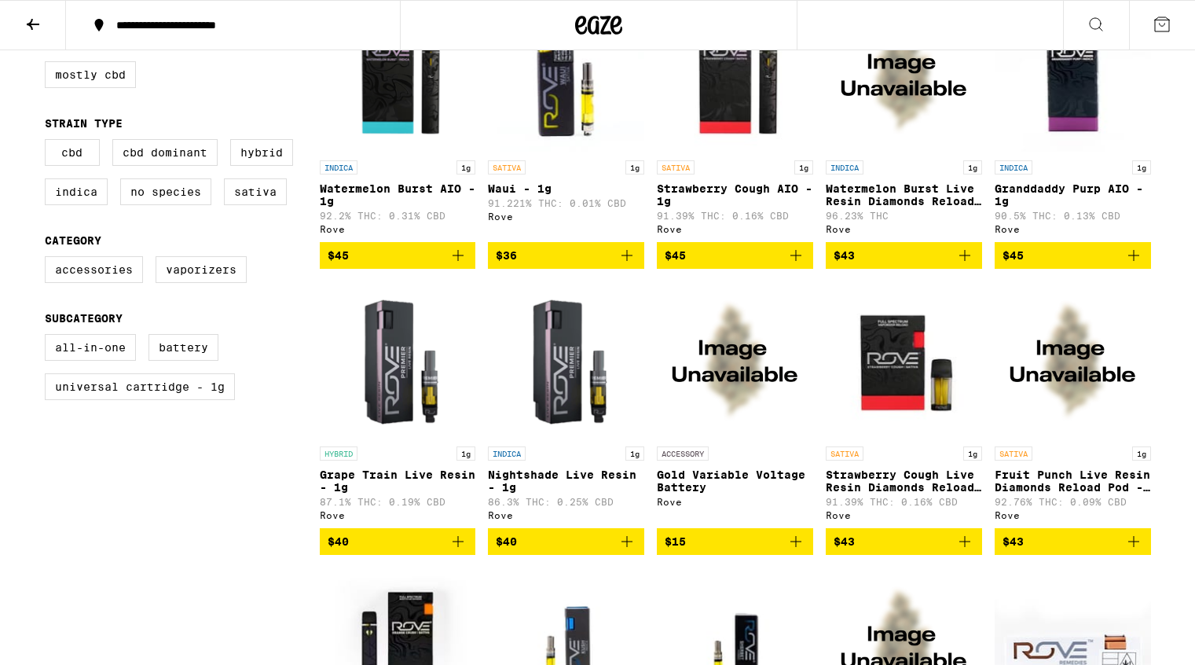
scroll to position [520, 0]
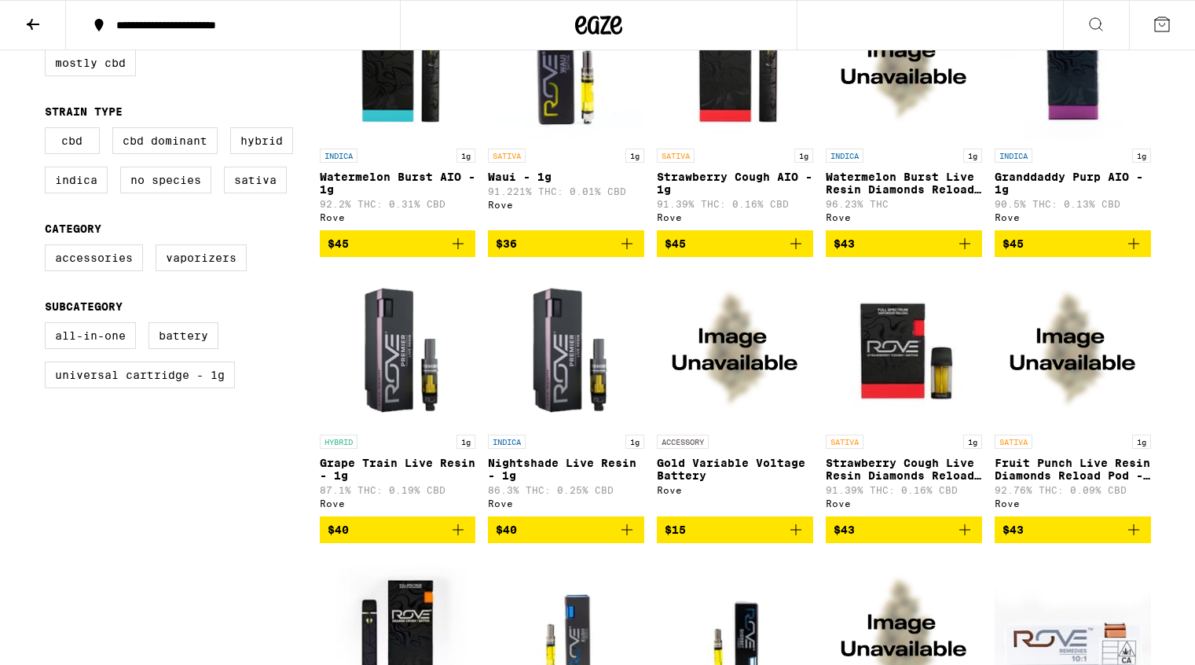
click at [882, 408] on img "Open page for Strawberry Cough Live Resin Diamonds Reload Pod - 1g from Rove" at bounding box center [904, 347] width 156 height 157
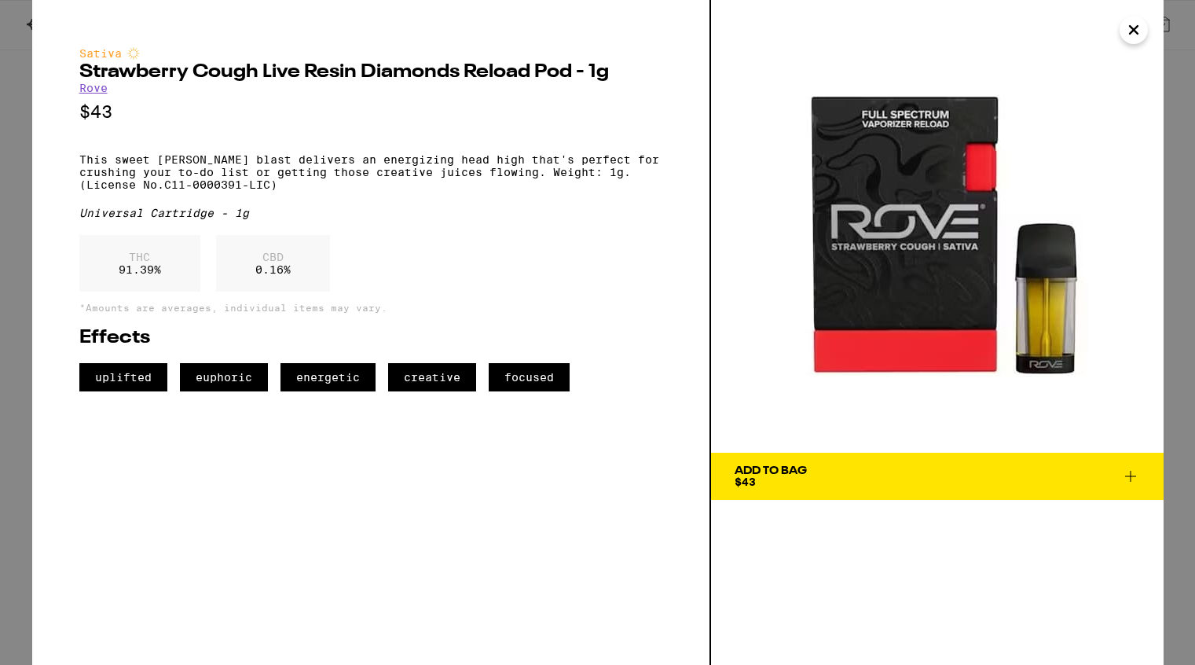
click at [785, 242] on img at bounding box center [937, 226] width 453 height 453
click at [80, 166] on p "This sweet [PERSON_NAME] blast delivers an energizing head high that's perfect …" at bounding box center [370, 172] width 583 height 38
click at [553, 182] on p "This sweet [PERSON_NAME] blast delivers an energizing head high that's perfect …" at bounding box center [370, 172] width 583 height 38
click at [298, 191] on p "This sweet [PERSON_NAME] blast delivers an energizing head high that's perfect …" at bounding box center [370, 172] width 583 height 38
copy p "Weight: 1g. (License No.C11-0000391-LIC)"
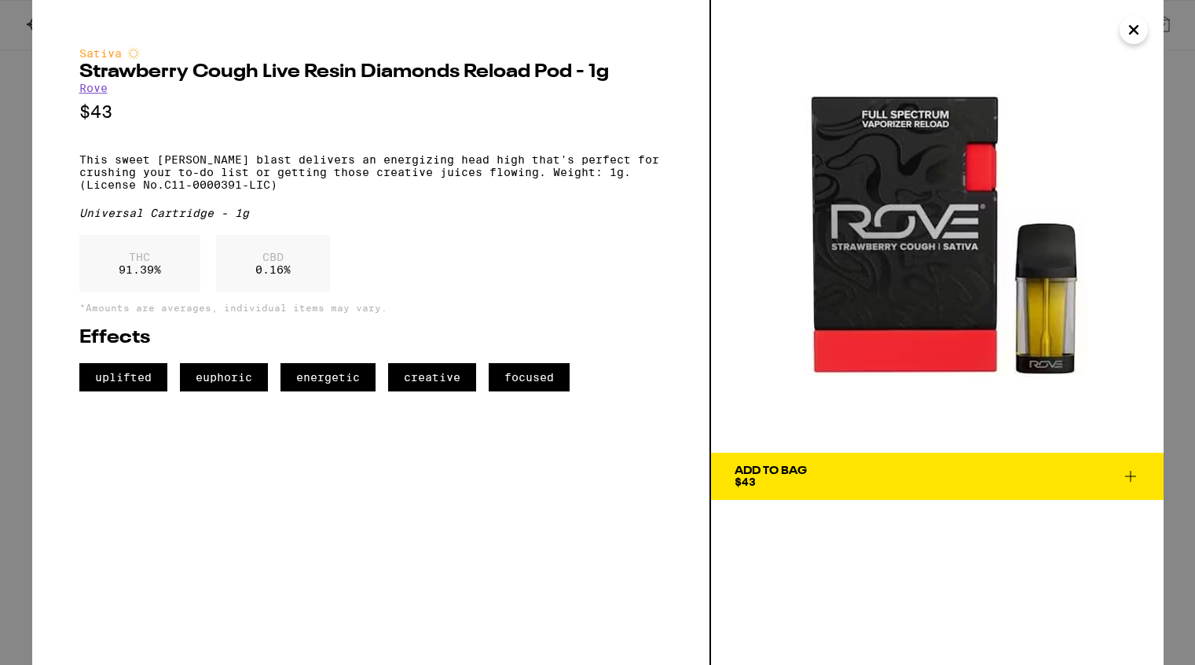
click at [311, 191] on p "This sweet [PERSON_NAME] blast delivers an energizing head high that's perfect …" at bounding box center [370, 172] width 583 height 38
click at [1136, 28] on icon "Close" at bounding box center [1133, 30] width 19 height 24
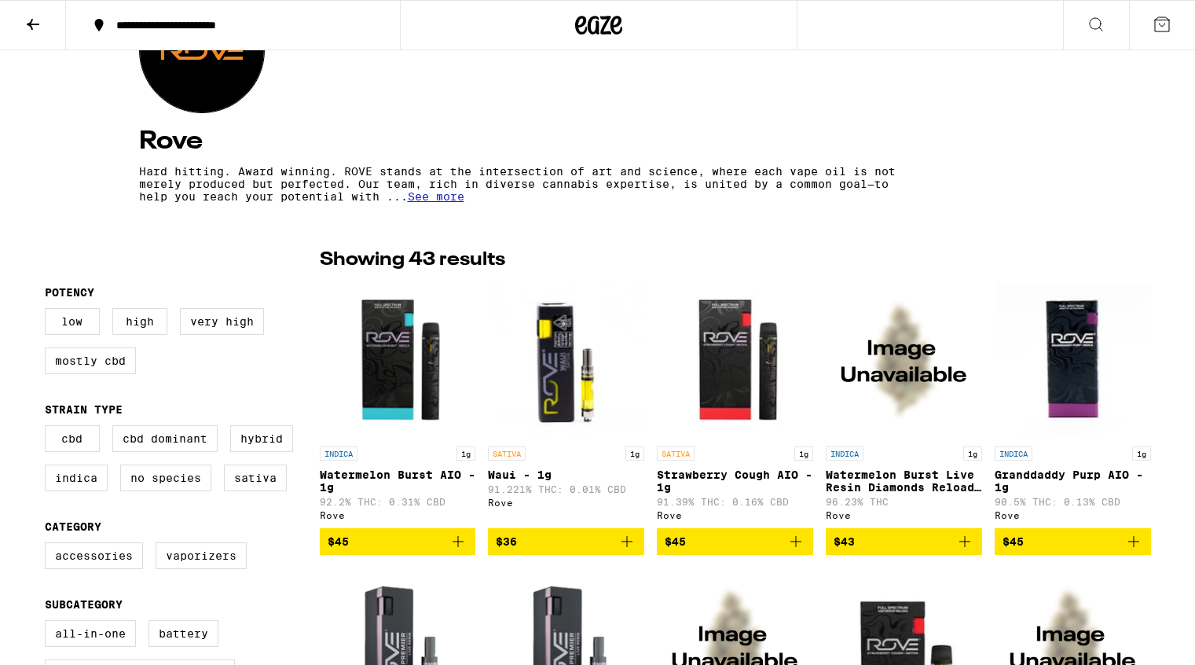
scroll to position [231, 0]
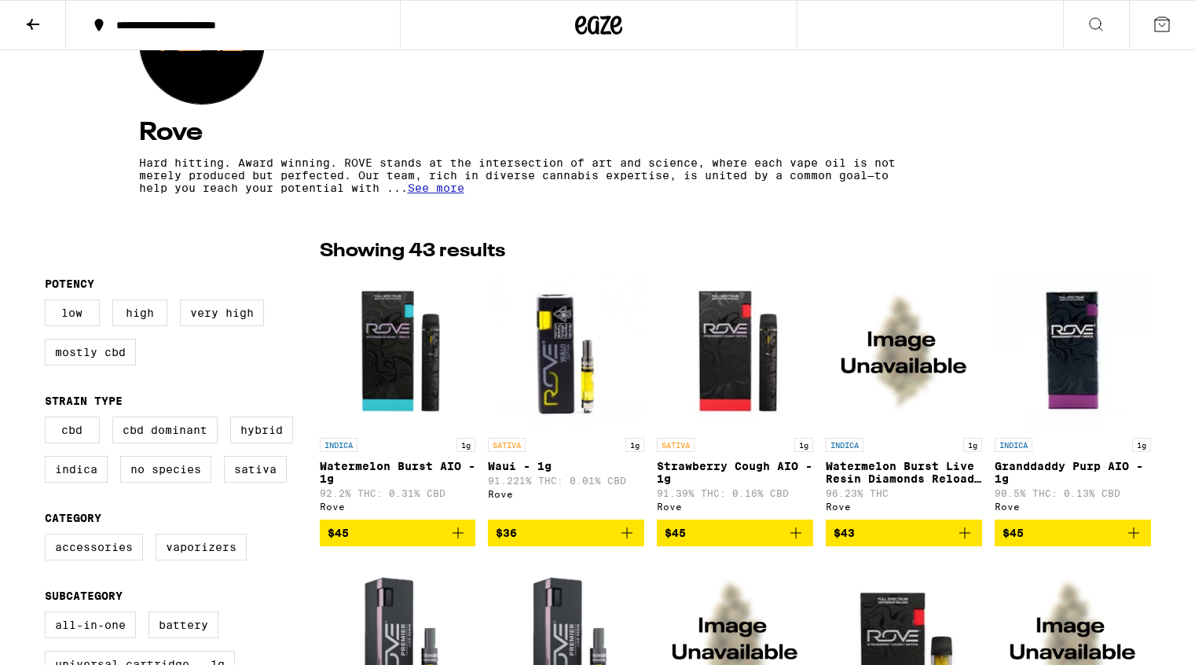
click at [757, 384] on img "Open page for Strawberry Cough AIO - 1g from Rove" at bounding box center [735, 351] width 156 height 157
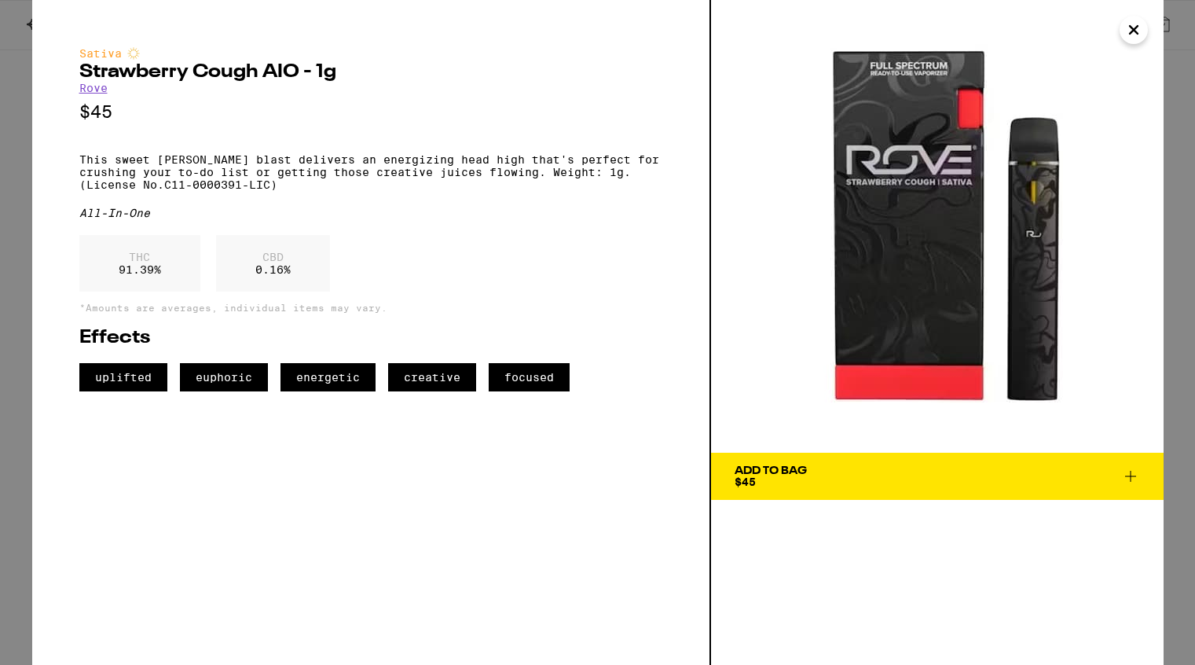
click at [556, 180] on p "This sweet berry blast delivers an energizing head high that's perfect for crus…" at bounding box center [370, 172] width 583 height 38
click at [278, 191] on p "This sweet berry blast delivers an energizing head high that's perfect for crus…" at bounding box center [370, 172] width 583 height 38
copy p "Weight: 1g. (License No.C11-0000391-LIC)"
click at [1134, 31] on icon "Close" at bounding box center [1134, 30] width 8 height 8
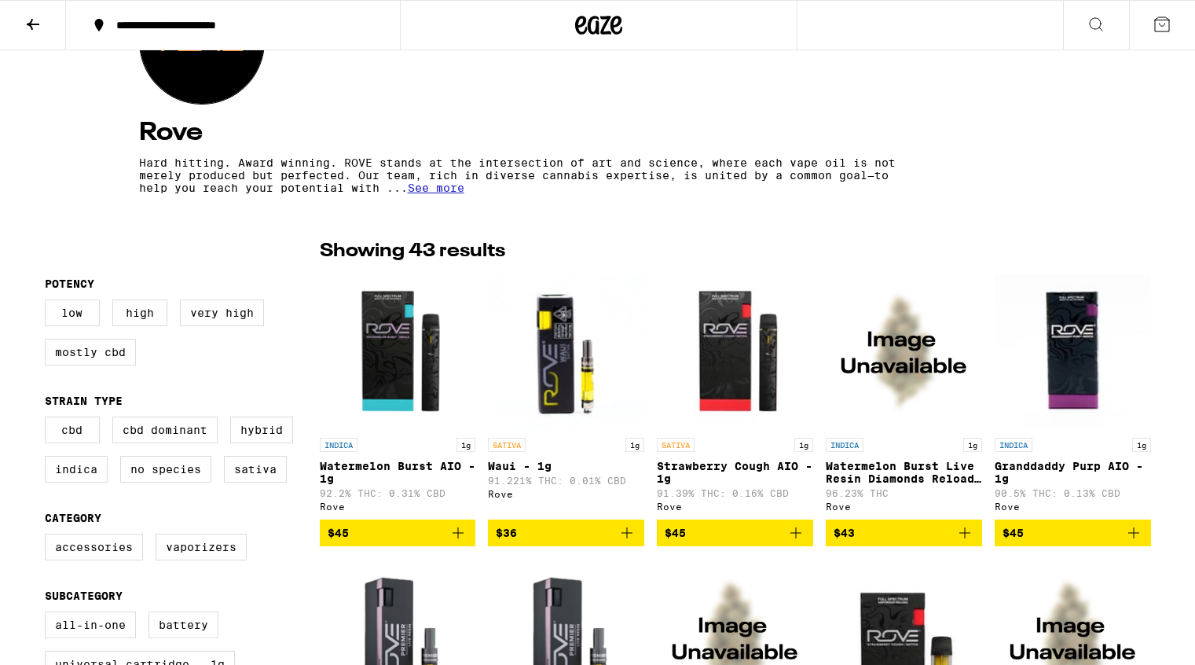
click at [27, 20] on icon at bounding box center [33, 24] width 19 height 19
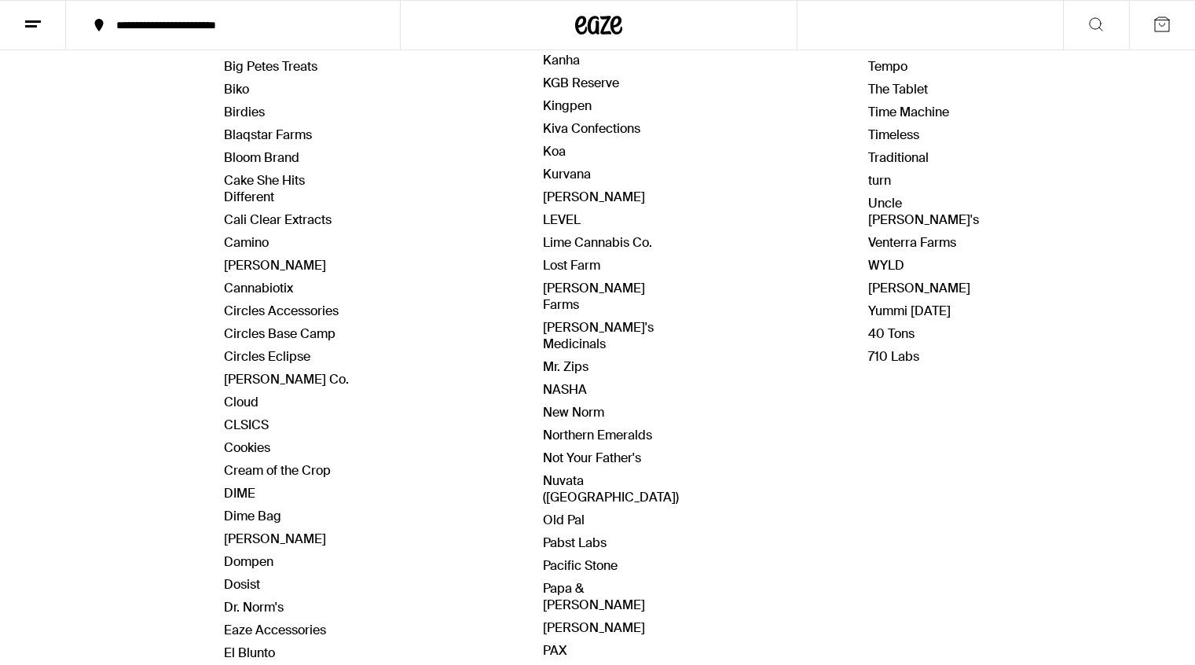
scroll to position [418, 0]
click at [239, 490] on link "DIME" at bounding box center [239, 491] width 31 height 16
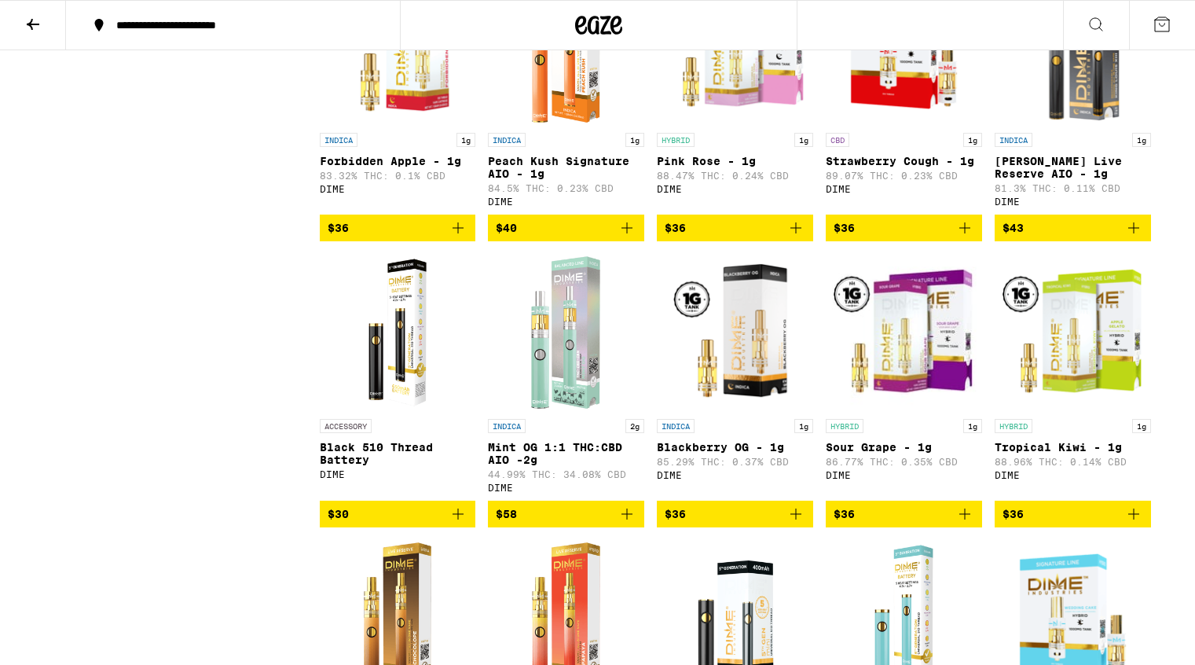
scroll to position [1979, 0]
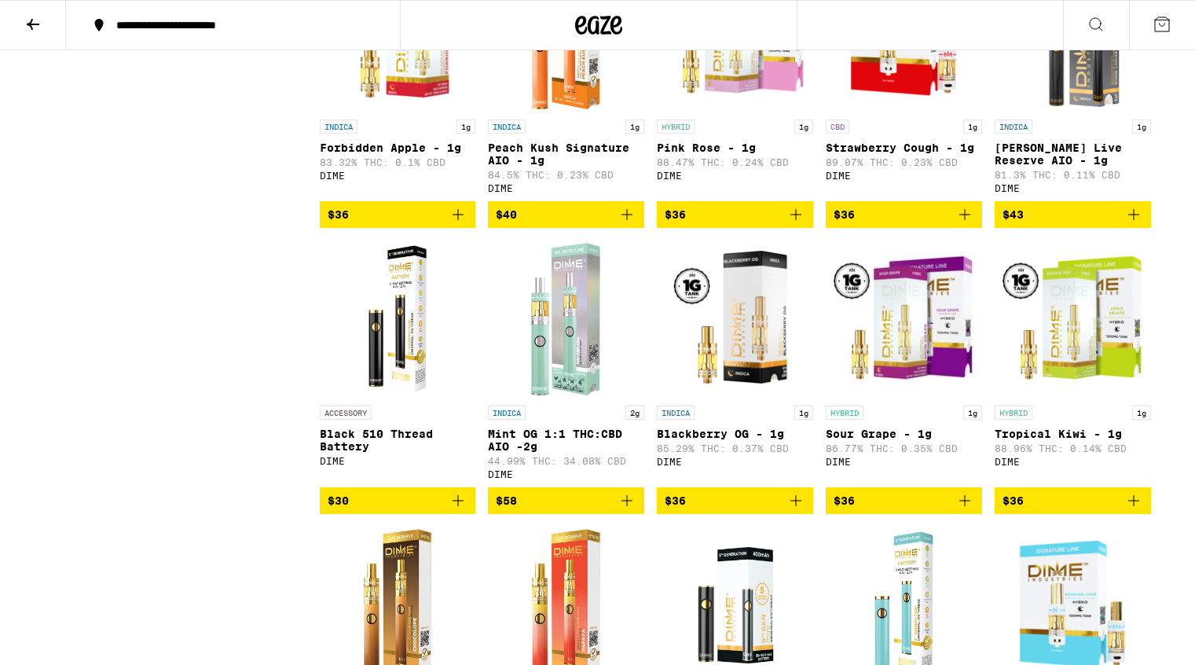
click at [567, 398] on img "Open page for Mint OG 1:1 THC:CBD AIO -2g from DIME" at bounding box center [566, 318] width 89 height 157
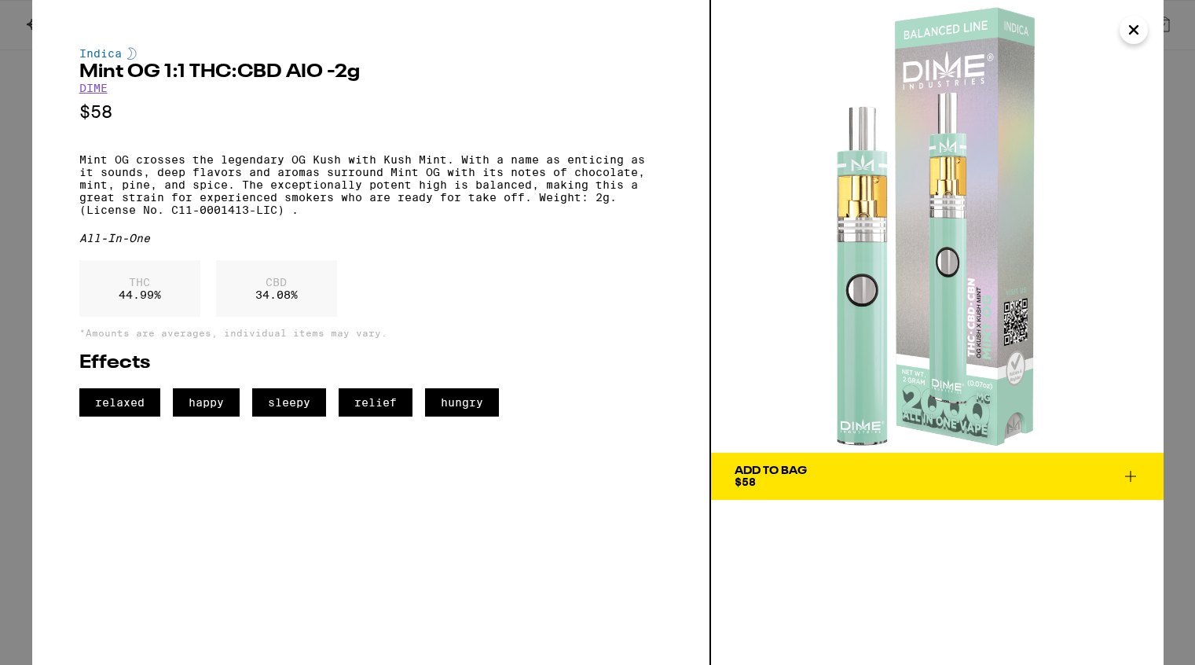
click at [541, 210] on p "Mint OG crosses the legendary OG Kush with Kush Mint. With a name as enticing a…" at bounding box center [370, 184] width 583 height 63
click at [306, 216] on p "Mint OG crosses the legendary OG Kush with Kush Mint. With a name as enticing a…" at bounding box center [370, 184] width 583 height 63
copy p "Weight: 2g. (License No. C11-0001413-LIC) ."
click at [504, 278] on div "THC 44.99 % CBD 34.08 %" at bounding box center [370, 292] width 583 height 64
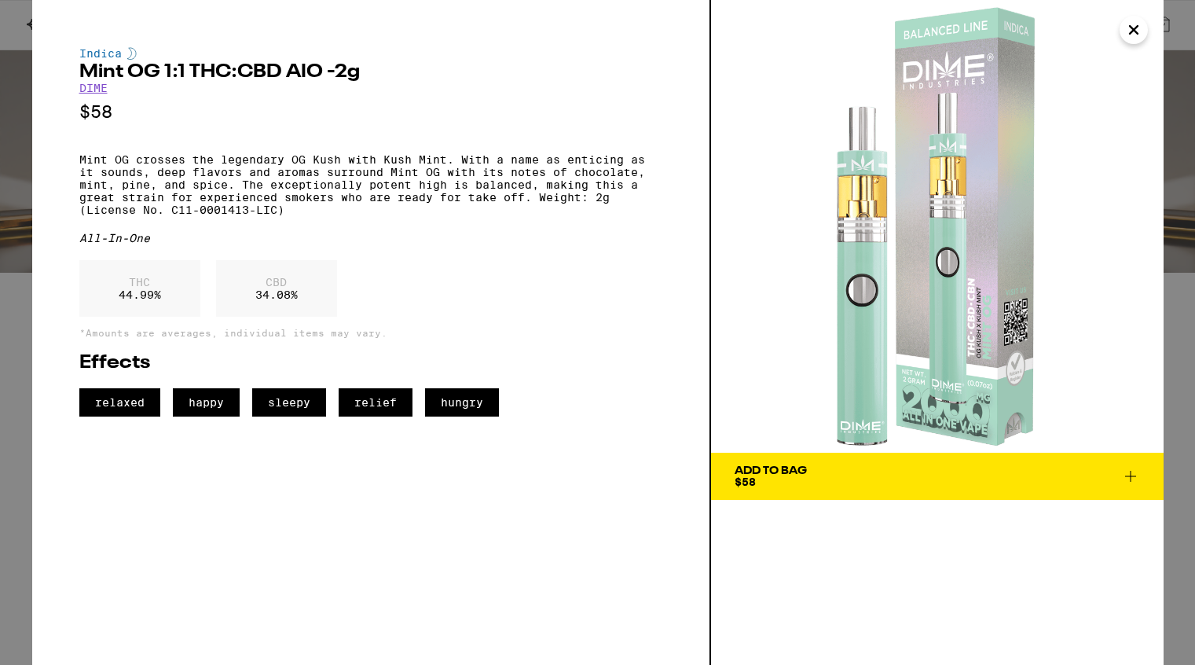
click at [1135, 31] on icon "Close" at bounding box center [1133, 30] width 19 height 24
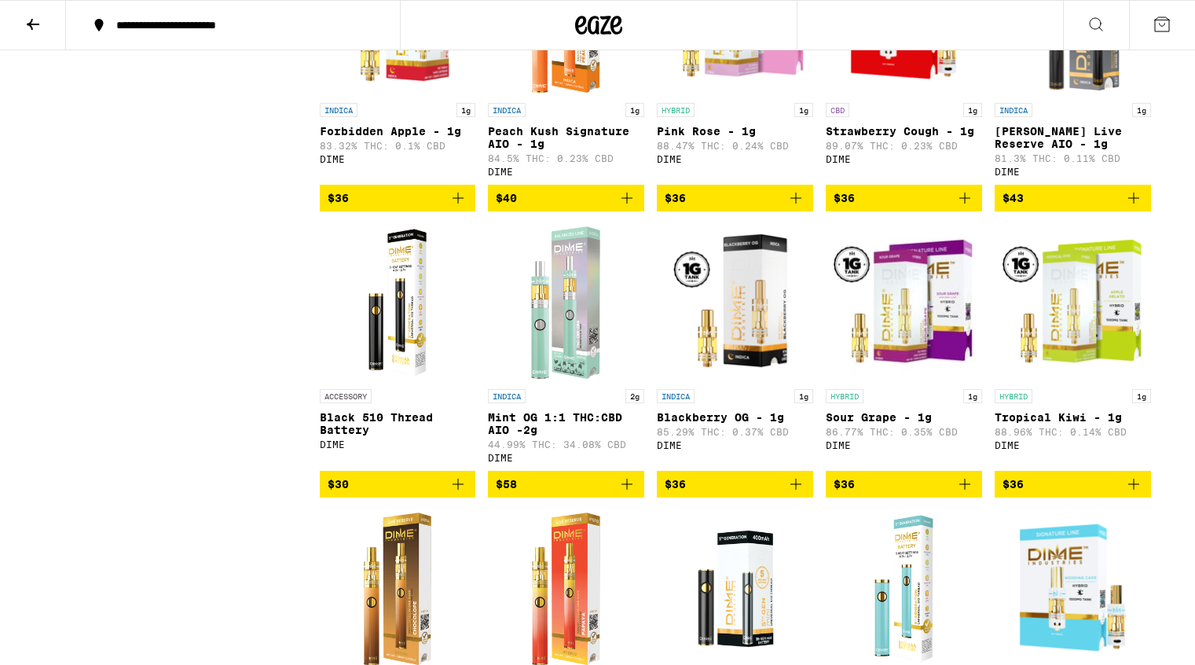
scroll to position [1999, 0]
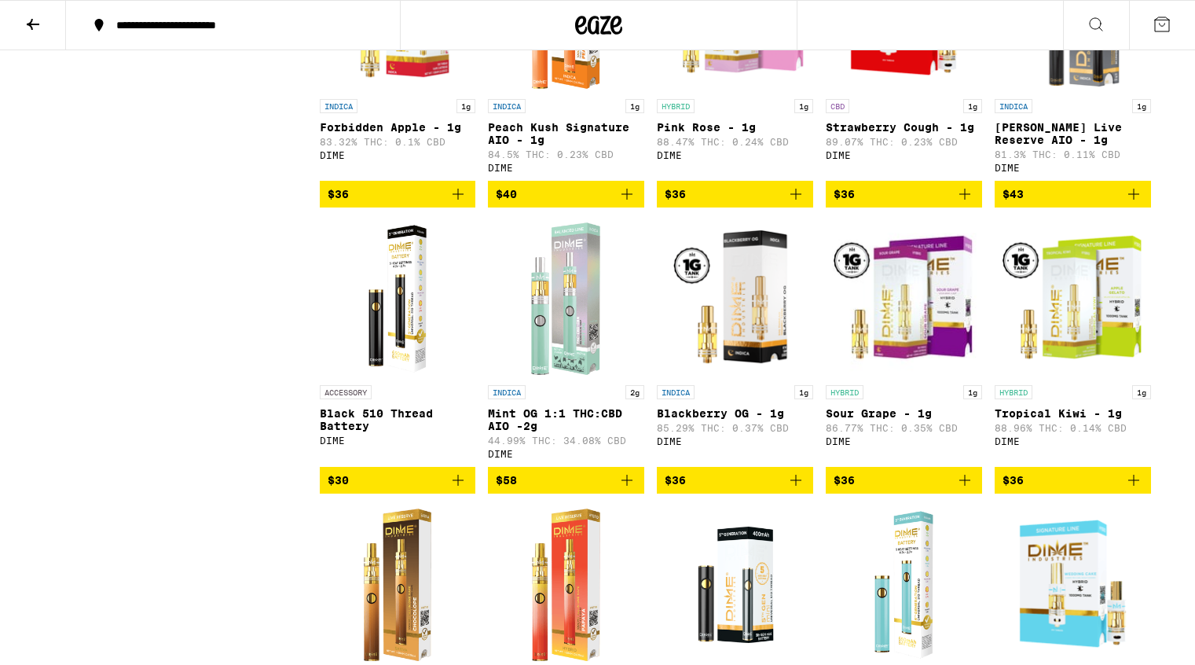
click at [393, 372] on img "Open page for Black 510 Thread Battery from DIME" at bounding box center [398, 298] width 89 height 157
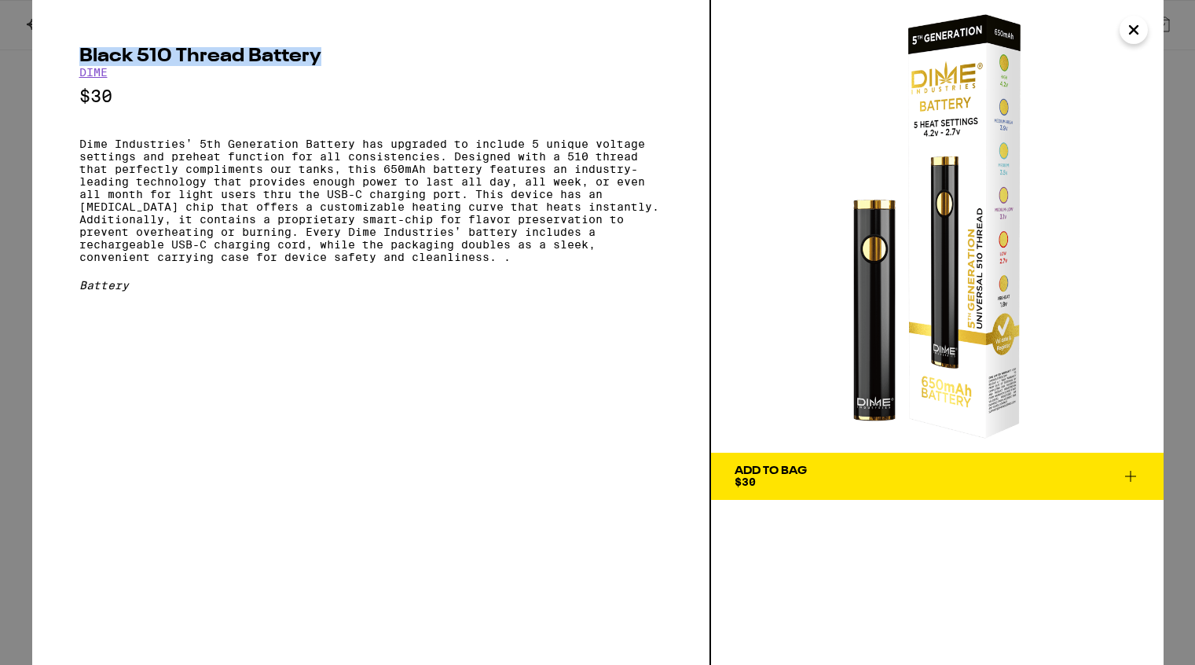
drag, startPoint x: 79, startPoint y: 53, endPoint x: 320, endPoint y: 53, distance: 240.4
click at [320, 53] on h2 "Black 510 Thread Battery" at bounding box center [370, 56] width 583 height 19
copy h2 "Black 510 Thread Battery"
click at [427, 348] on div "Black 510 Thread Battery DIME $30 Dime Industries’ 5th Generation Battery has u…" at bounding box center [371, 332] width 679 height 665
click at [1137, 31] on icon "Close" at bounding box center [1133, 30] width 19 height 24
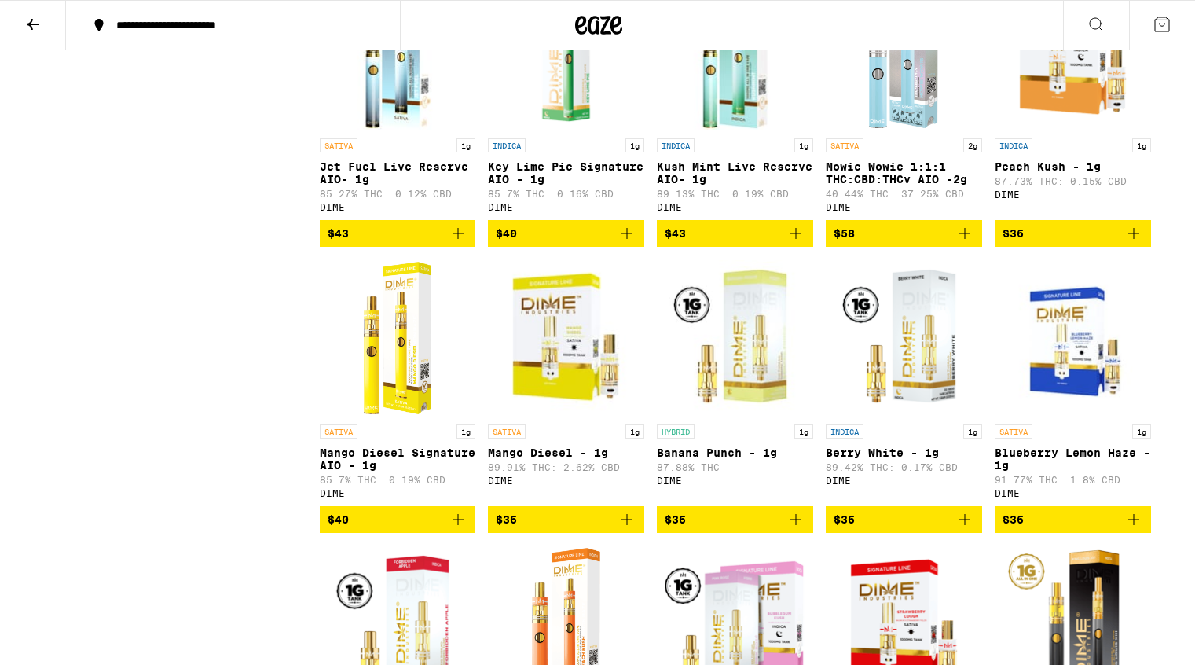
scroll to position [1430, 0]
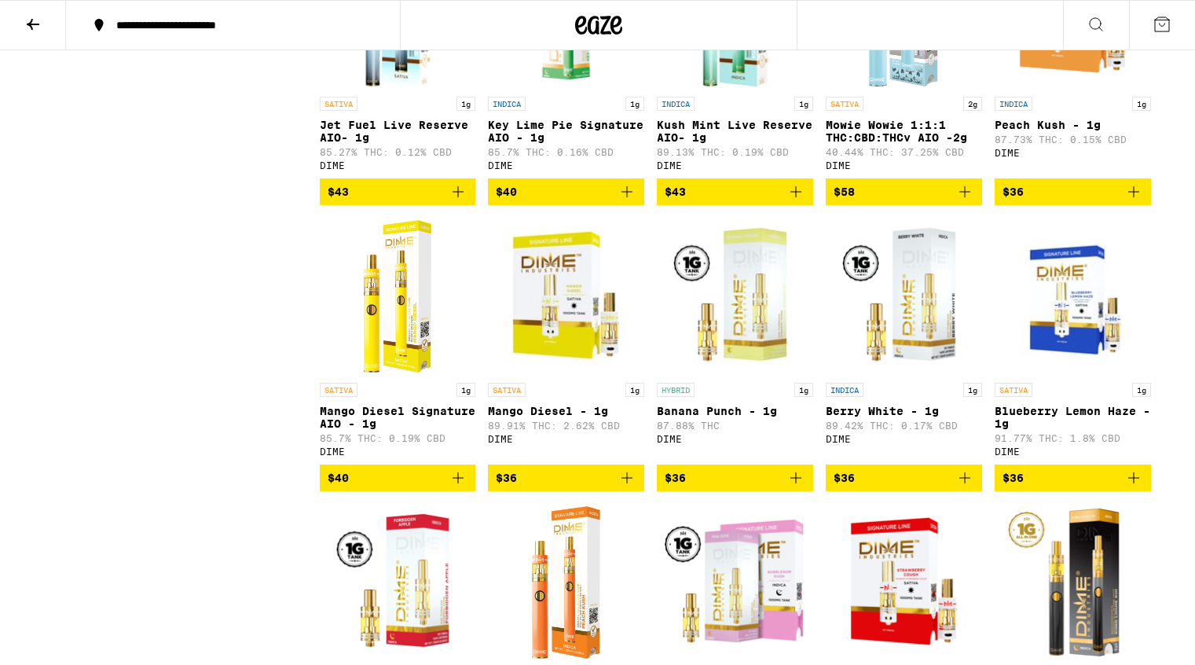
click at [390, 334] on img "Open page for Mango Diesel Signature AIO - 1g from DIME" at bounding box center [398, 296] width 89 height 157
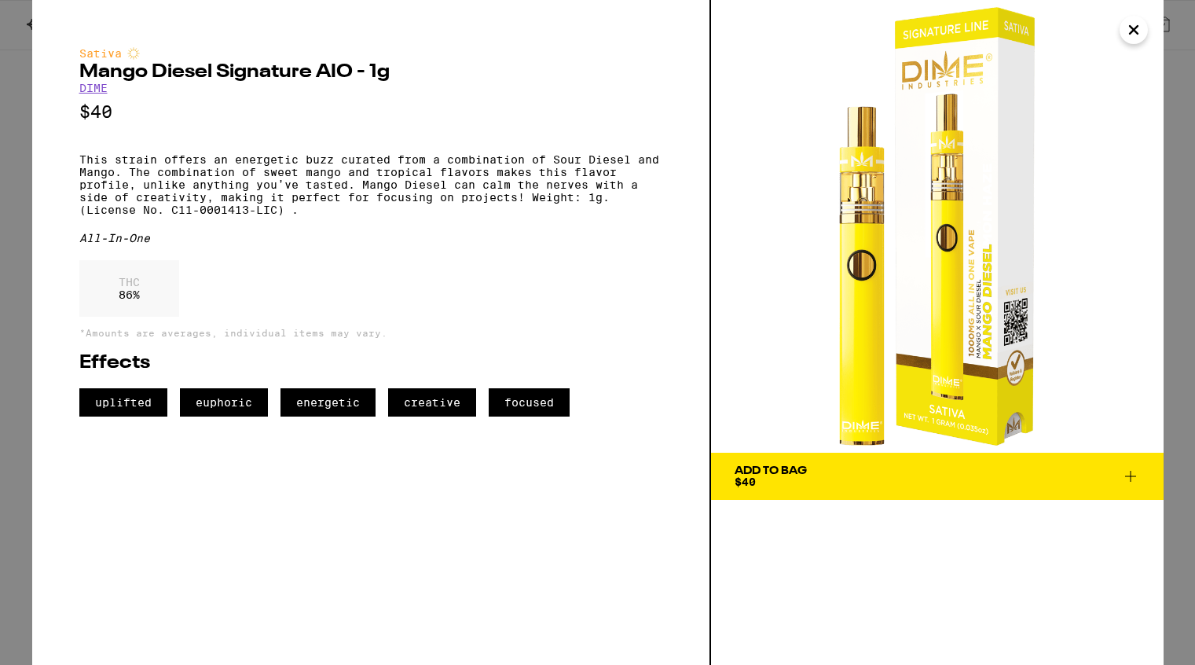
click at [80, 73] on h2 "Mango Diesel Signature AIO - 1g" at bounding box center [370, 72] width 583 height 19
click at [349, 78] on h2 "Mango Diesel Signature AIO - 1g" at bounding box center [370, 72] width 583 height 19
copy h2 "Mango Diesel Signature AIO"
drag, startPoint x: 936, startPoint y: 277, endPoint x: 123, endPoint y: 1, distance: 858.1
click at [0, 0] on div "Sativa Mango Diesel Signature AIO - 1g DIME $40 This strain offers an energetic…" at bounding box center [597, 332] width 1195 height 665
